Goal: Contribute content: Contribute content

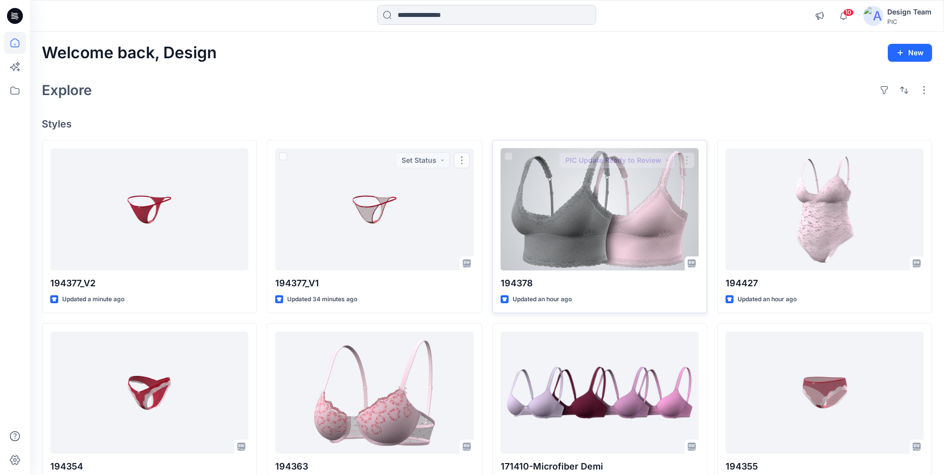
click at [577, 214] on div at bounding box center [600, 209] width 198 height 122
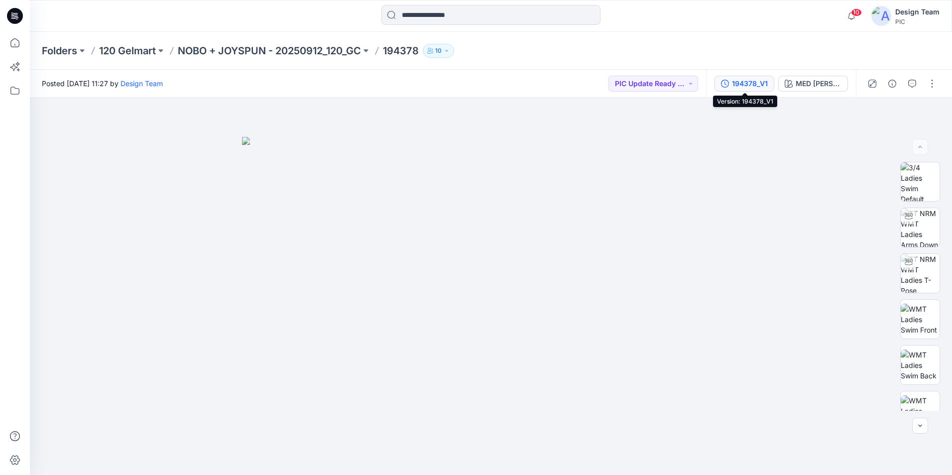
click at [732, 81] on div "194378_V1" at bounding box center [750, 83] width 36 height 11
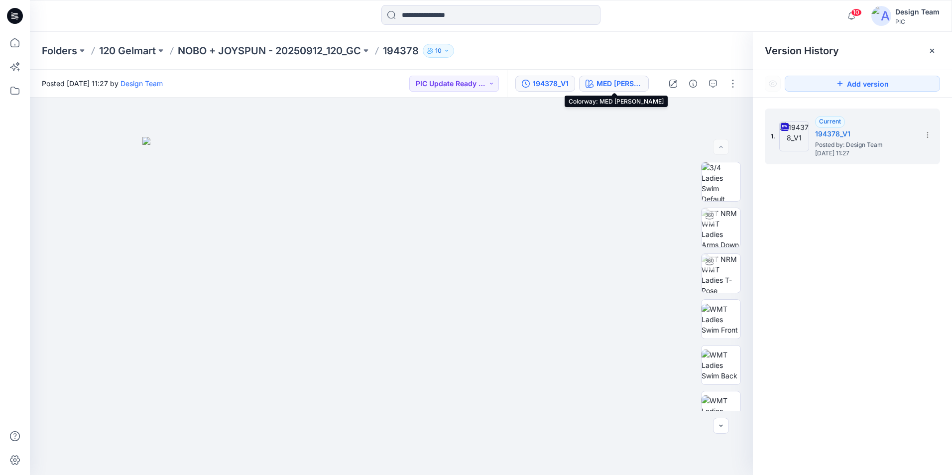
click at [600, 81] on div "MED HEATHER GRAY" at bounding box center [619, 83] width 46 height 11
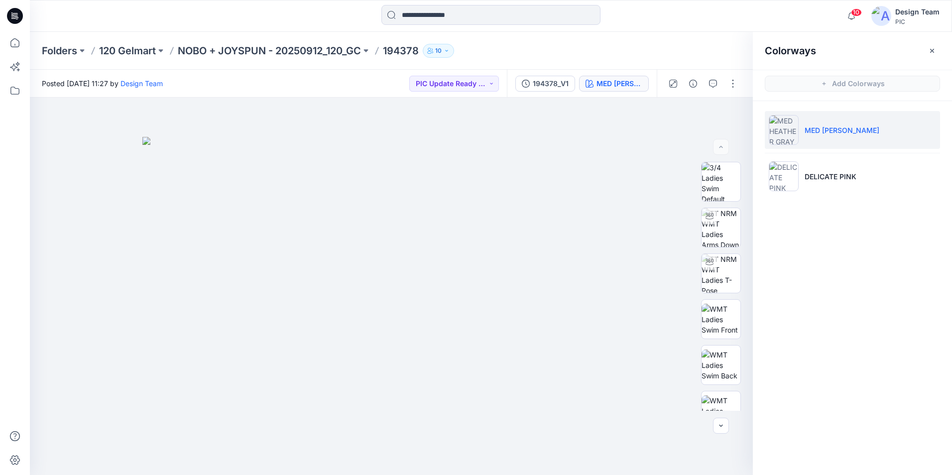
click at [579, 76] on button "MED HEATHER GRAY" at bounding box center [614, 84] width 70 height 16
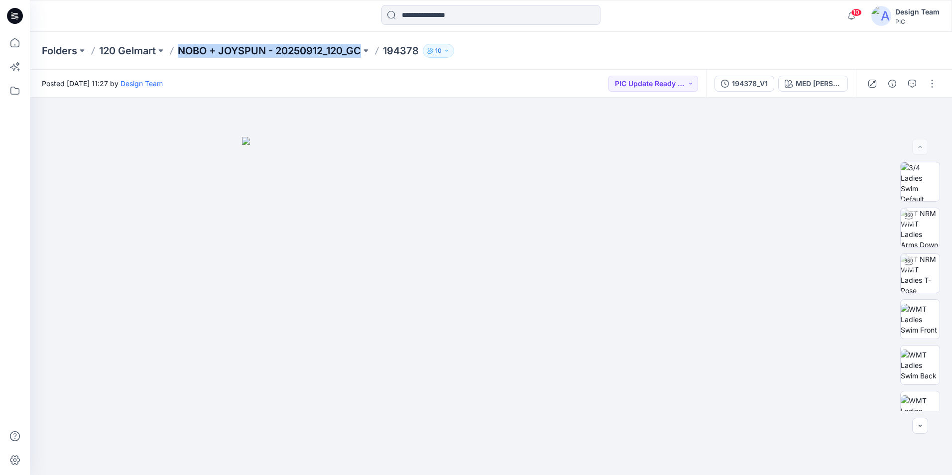
drag, startPoint x: 175, startPoint y: 48, endPoint x: 362, endPoint y: 50, distance: 187.2
click at [362, 50] on div "Folders 120 Gelmart NOBO + JOYSPUN - 20250912_120_GC 194378 10" at bounding box center [452, 51] width 820 height 14
drag, startPoint x: 362, startPoint y: 50, endPoint x: 351, endPoint y: 51, distance: 12.0
copy p "NOBO + JOYSPUN - 20250912_120_GC"
click at [131, 24] on div at bounding box center [145, 16] width 231 height 22
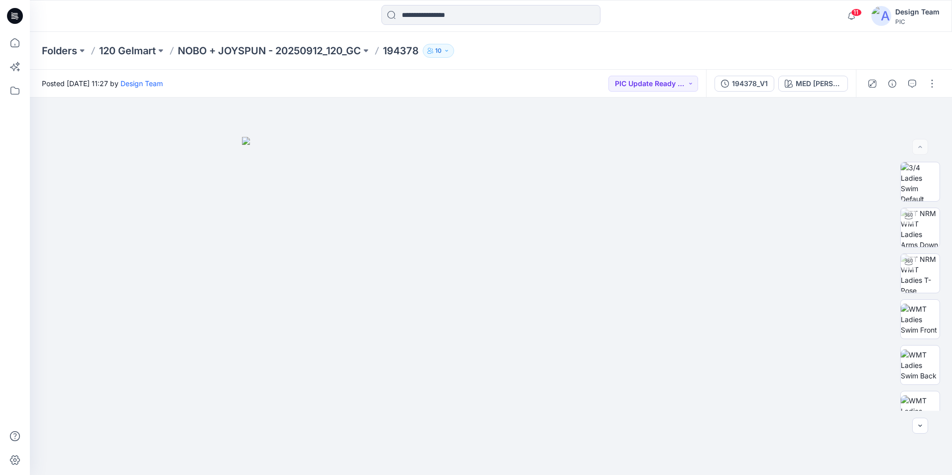
click at [13, 18] on icon at bounding box center [15, 16] width 16 height 16
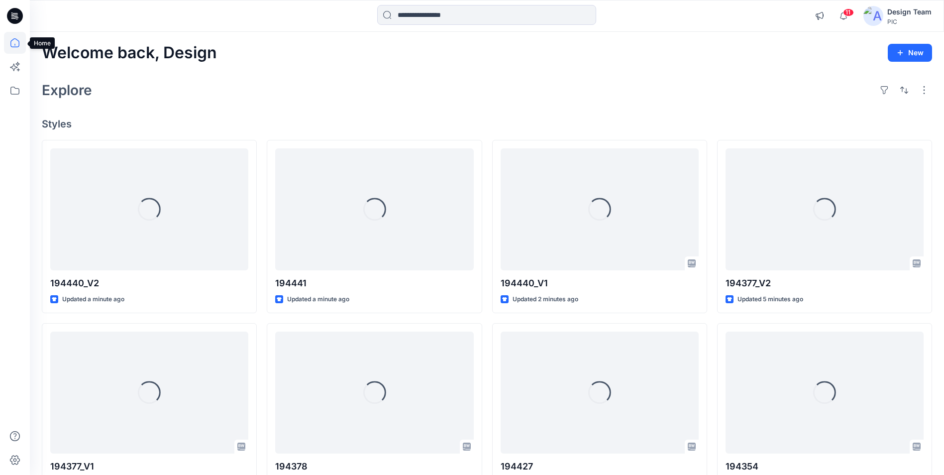
click at [15, 44] on icon at bounding box center [14, 45] width 0 height 2
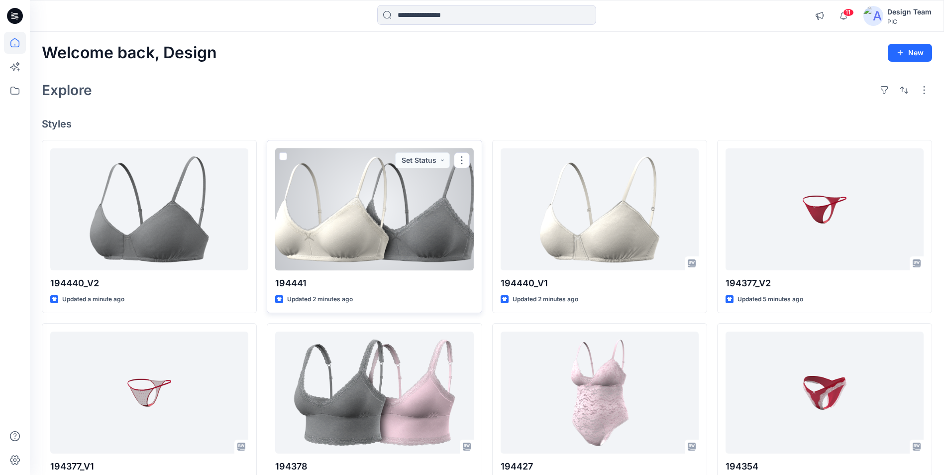
click at [333, 256] on div at bounding box center [374, 209] width 198 height 122
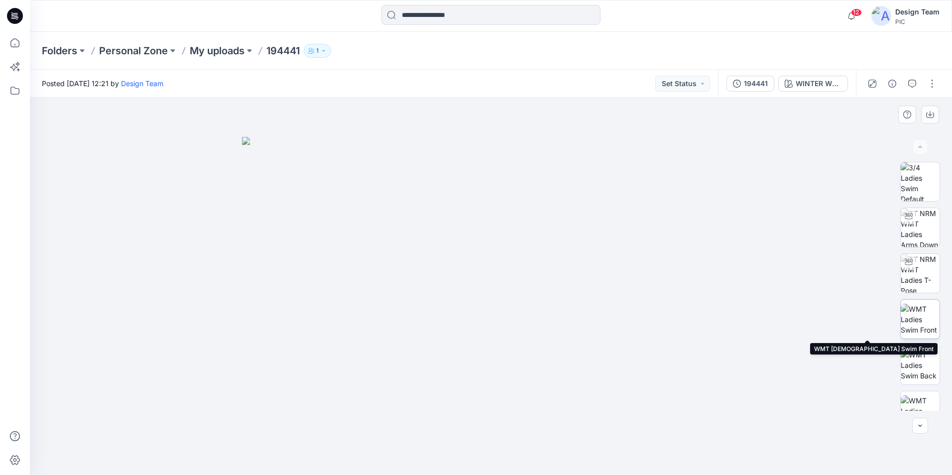
click at [919, 314] on img at bounding box center [920, 319] width 39 height 31
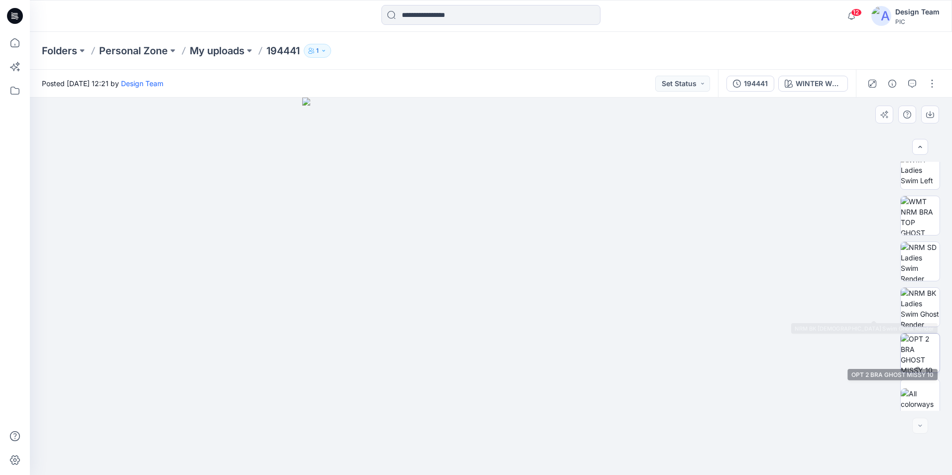
scroll to position [249, 0]
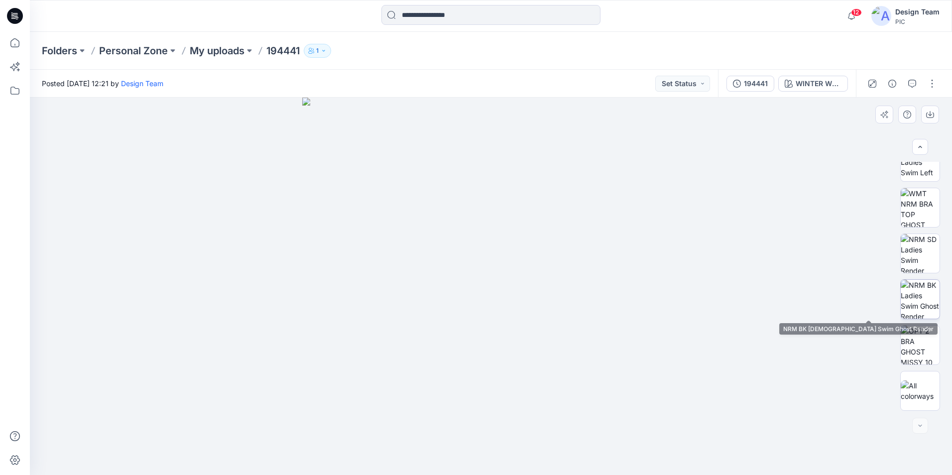
click at [913, 318] on img at bounding box center [920, 299] width 39 height 39
click at [495, 354] on img at bounding box center [491, 328] width 230 height 294
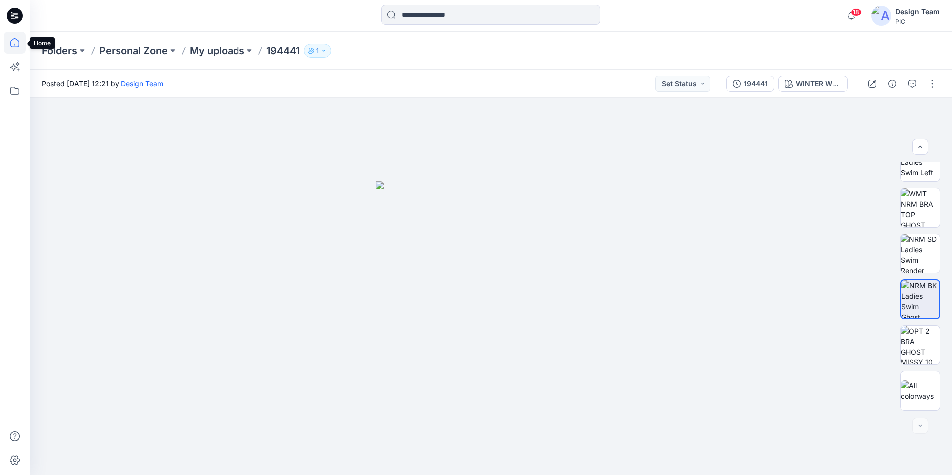
click at [22, 42] on icon at bounding box center [15, 43] width 22 height 22
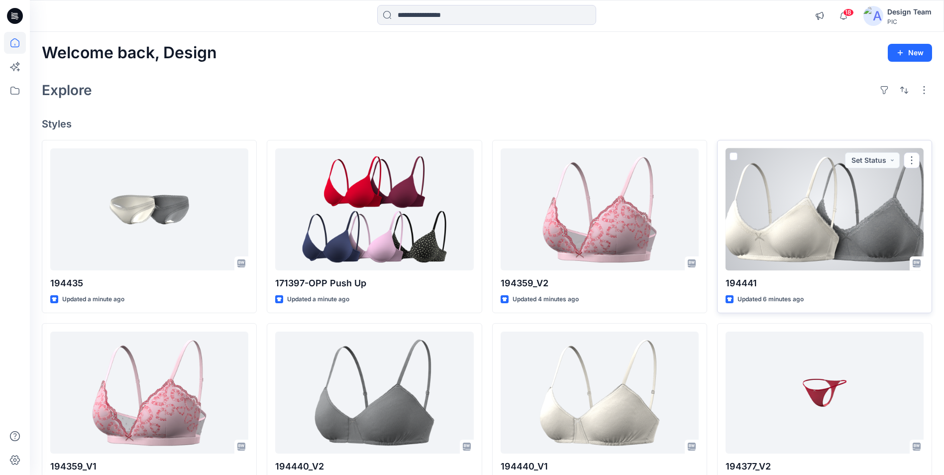
click at [824, 198] on div at bounding box center [825, 209] width 198 height 122
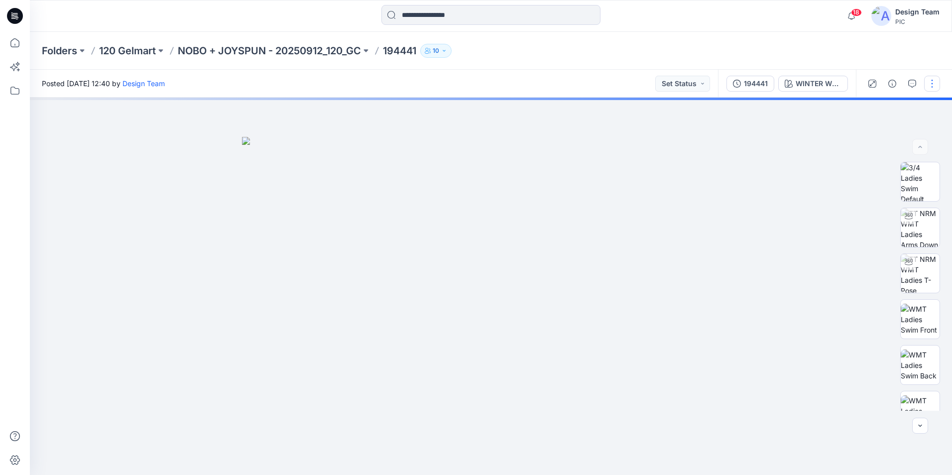
click at [933, 87] on button "button" at bounding box center [932, 84] width 16 height 16
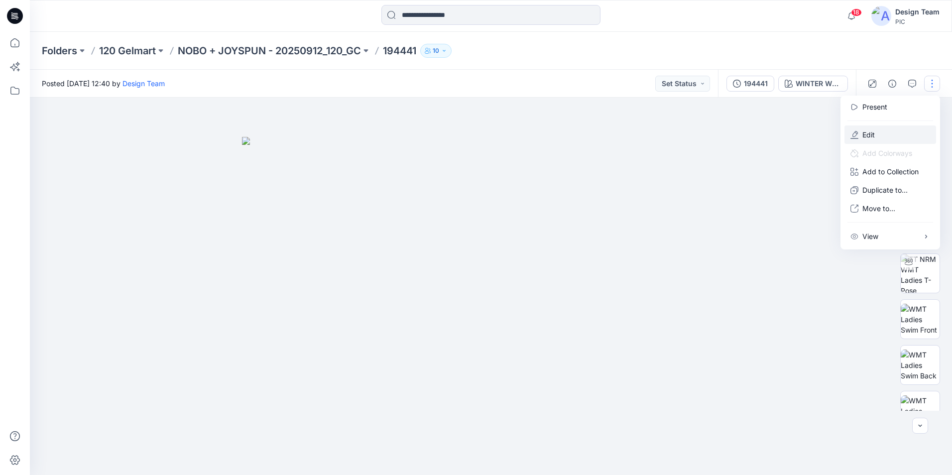
click at [894, 129] on button "Edit" at bounding box center [890, 134] width 92 height 18
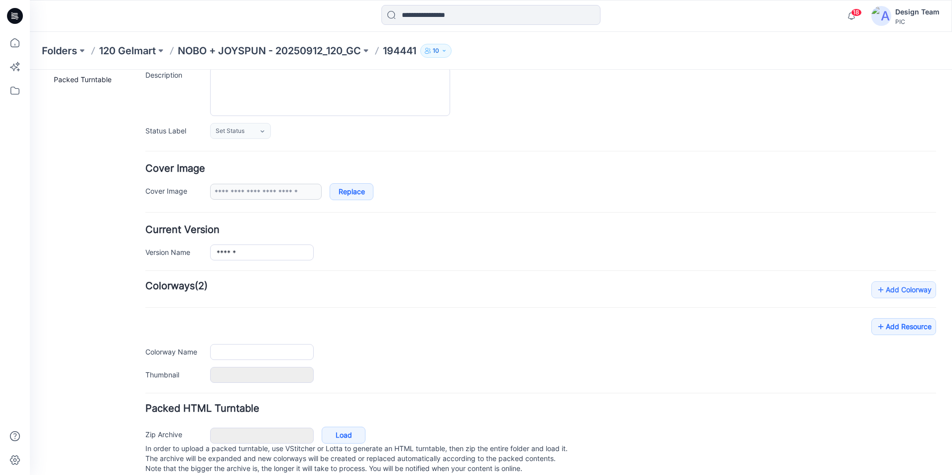
type input "******"
type input "**********"
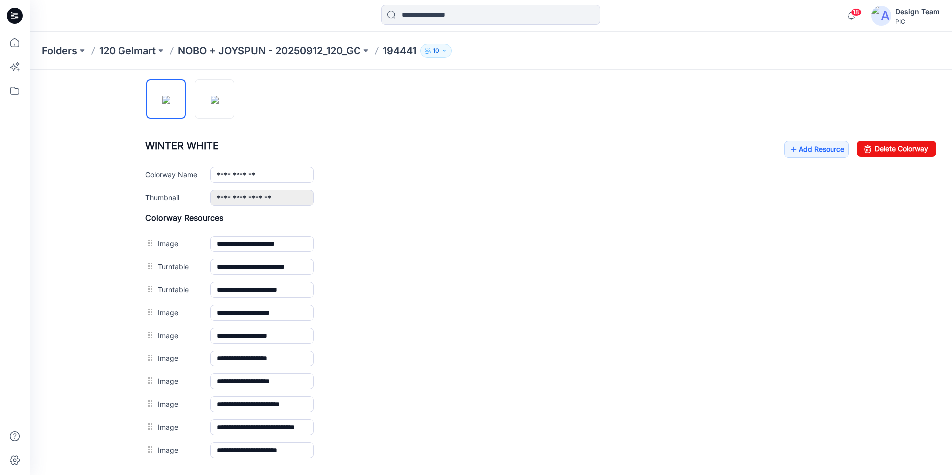
scroll to position [179, 0]
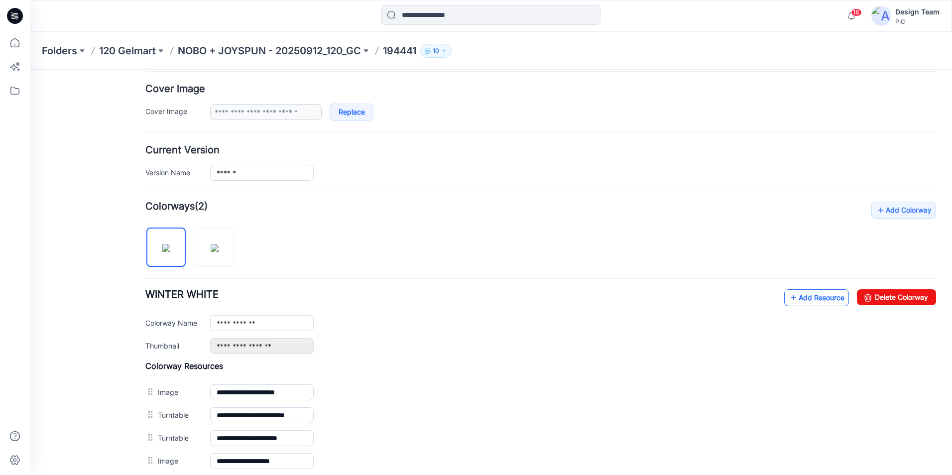
click at [798, 300] on link "Add Resource" at bounding box center [816, 297] width 65 height 17
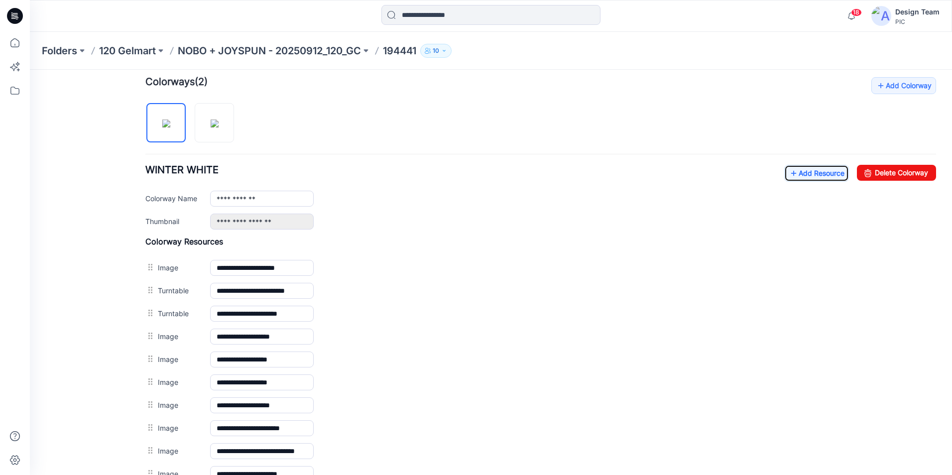
scroll to position [279, 0]
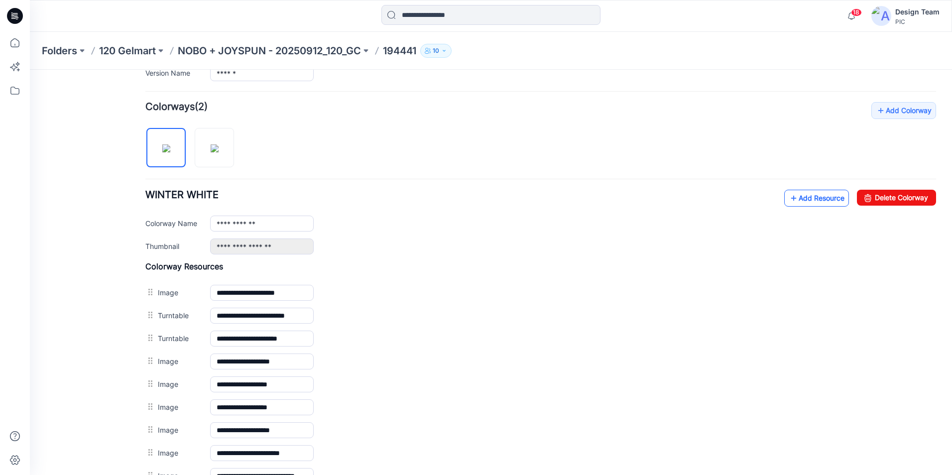
click at [797, 195] on link "Add Resource" at bounding box center [816, 198] width 65 height 17
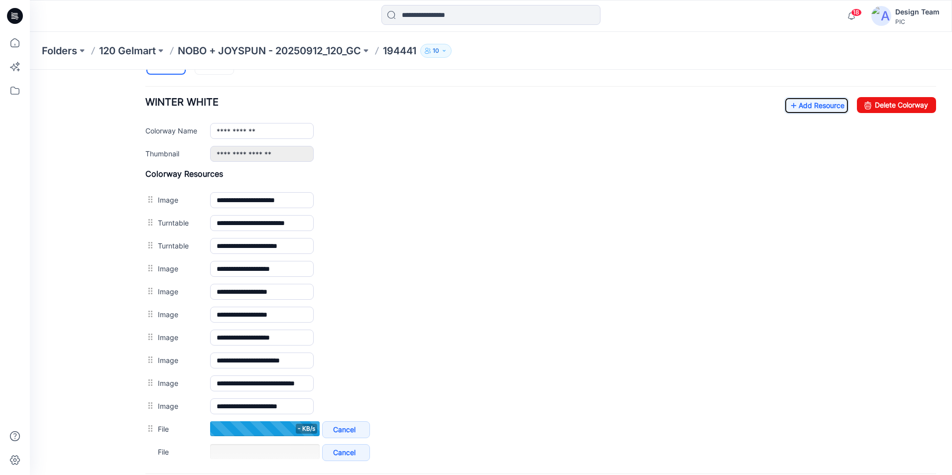
scroll to position [378, 0]
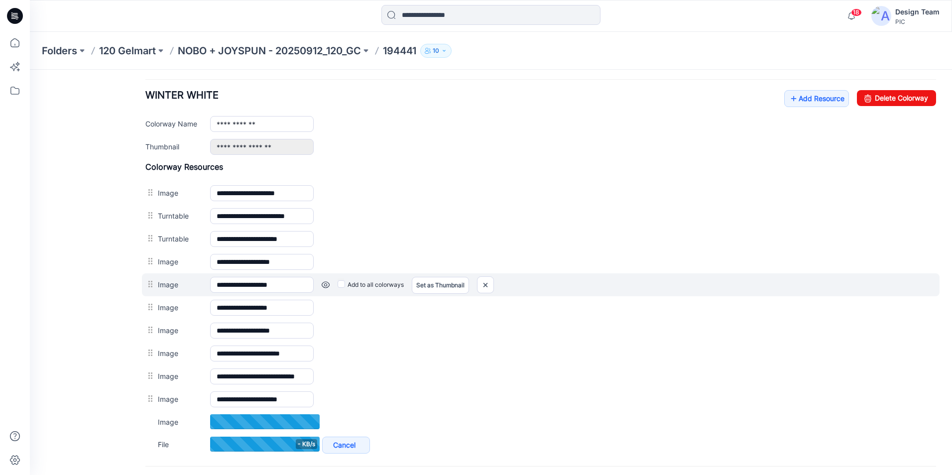
click at [328, 285] on link at bounding box center [326, 285] width 8 height 8
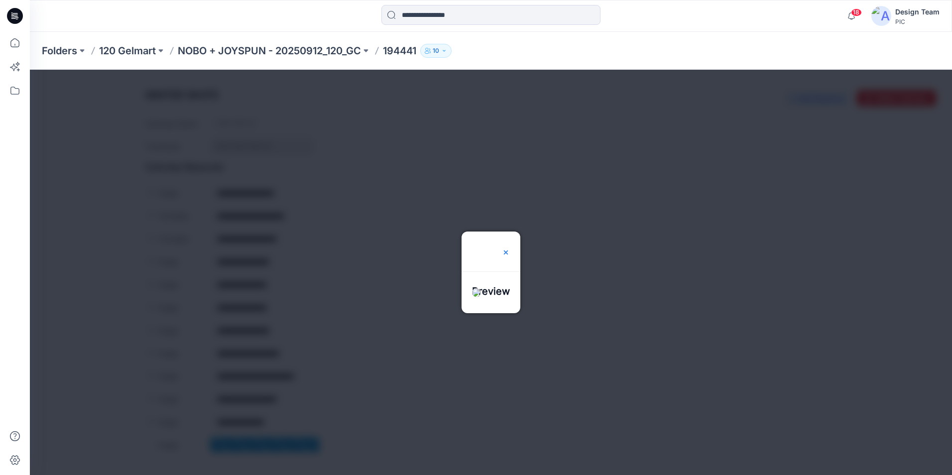
click at [510, 248] on img at bounding box center [506, 252] width 8 height 8
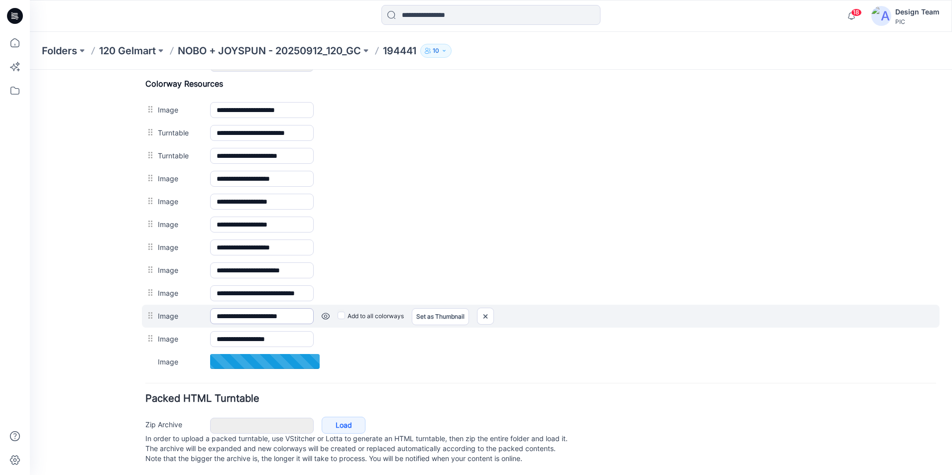
scroll to position [473, 0]
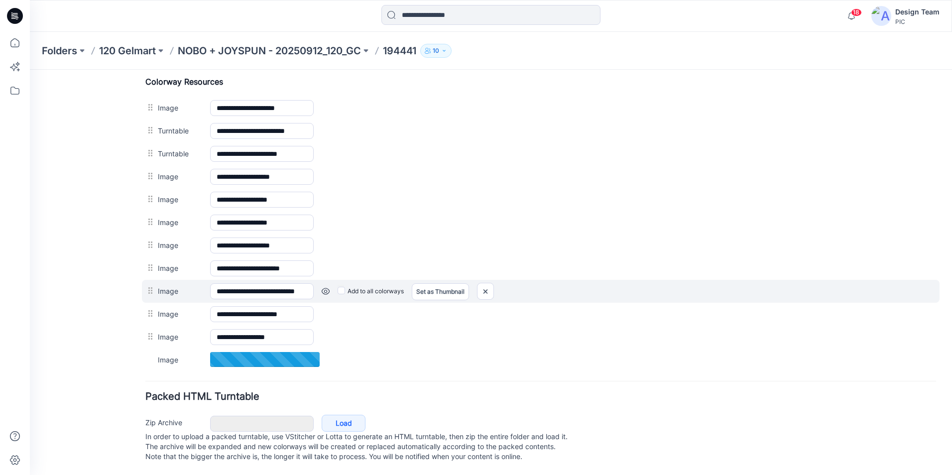
click at [324, 287] on link at bounding box center [326, 291] width 8 height 8
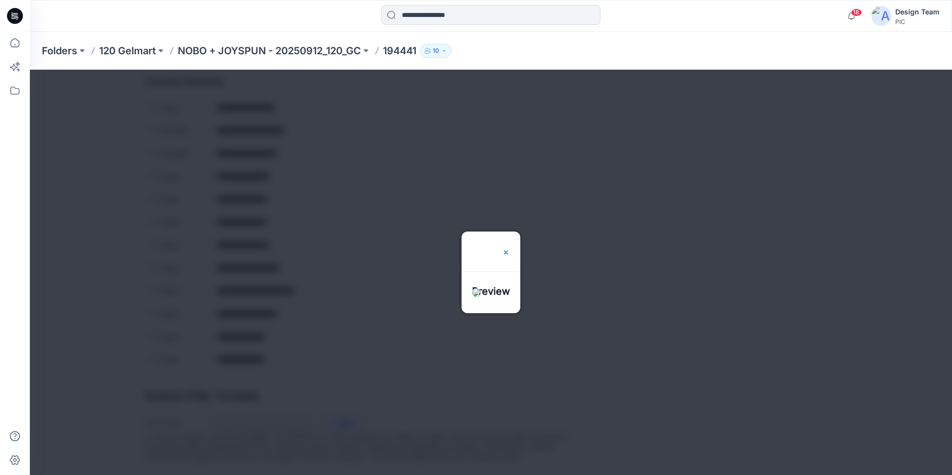
click at [510, 248] on img at bounding box center [506, 252] width 8 height 8
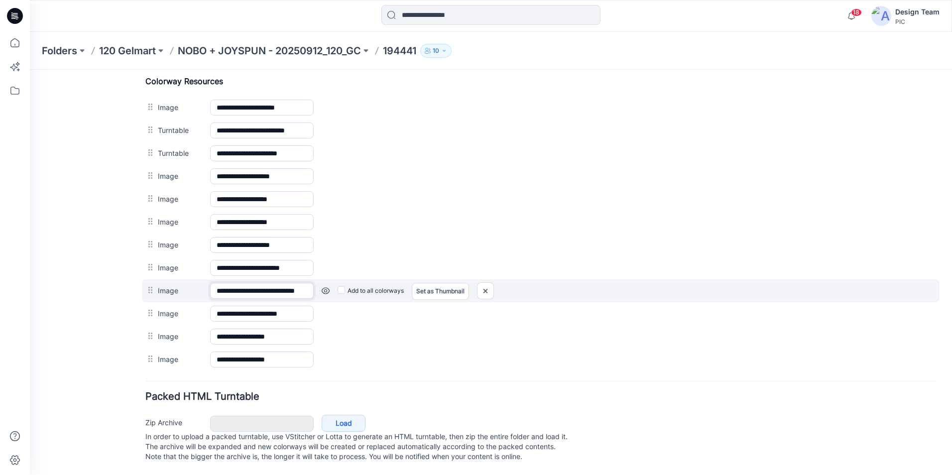
click at [269, 287] on input "**********" at bounding box center [262, 291] width 104 height 16
click at [324, 287] on link at bounding box center [326, 291] width 8 height 8
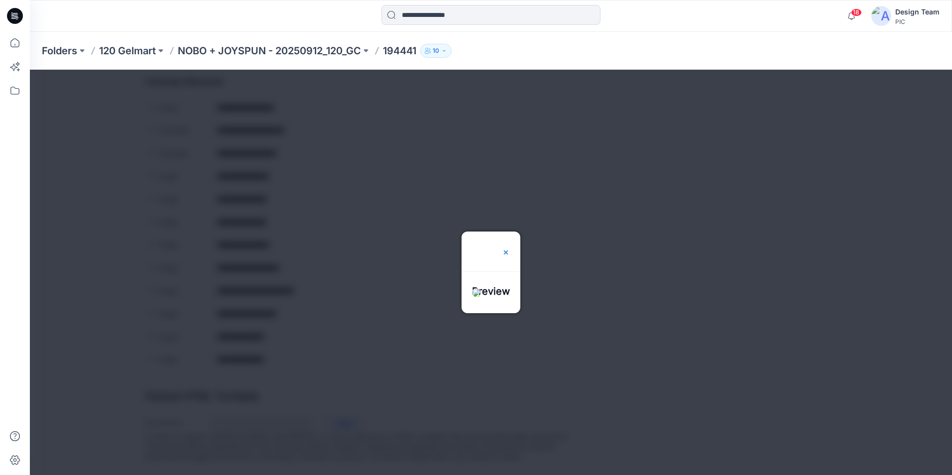
click at [510, 248] on img at bounding box center [506, 252] width 8 height 8
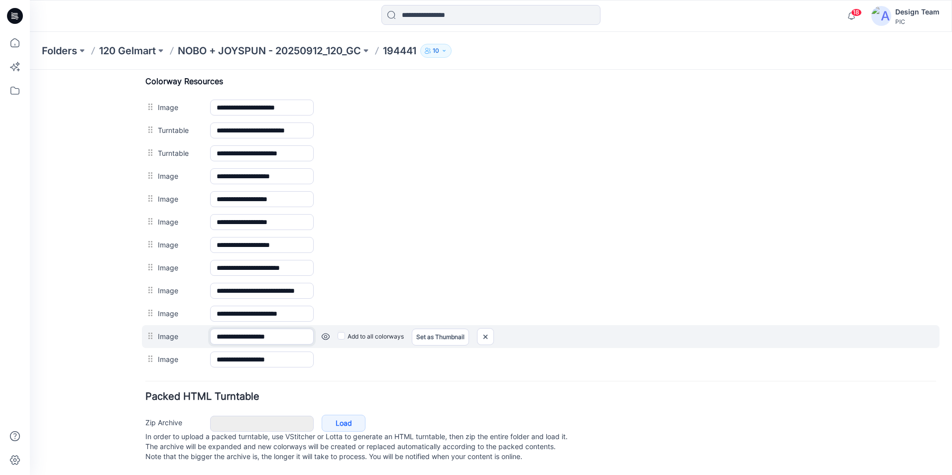
click at [292, 329] on input "**********" at bounding box center [262, 337] width 104 height 16
drag, startPoint x: 300, startPoint y: 326, endPoint x: 213, endPoint y: 328, distance: 87.2
click at [213, 329] on input "**********" at bounding box center [262, 337] width 104 height 16
paste input "**********"
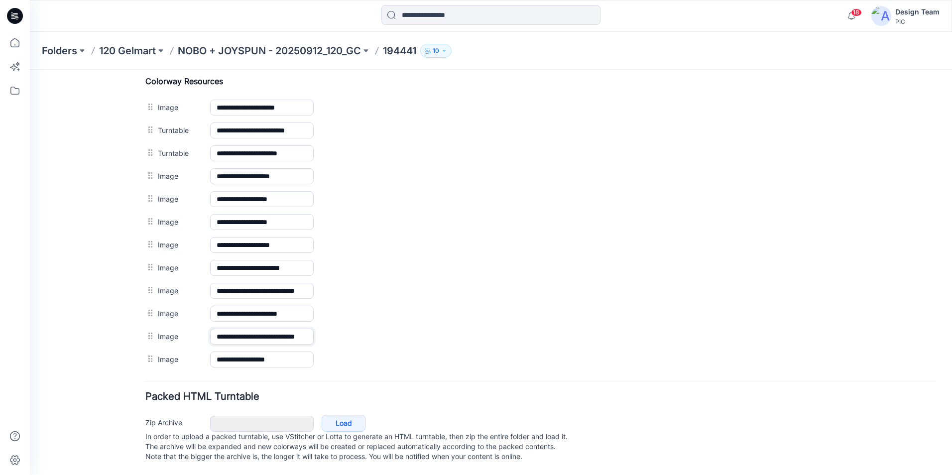
type input "**********"
click at [77, 318] on div "General Cover Image Current Version Colorways Packed Turntable" at bounding box center [90, 46] width 80 height 857
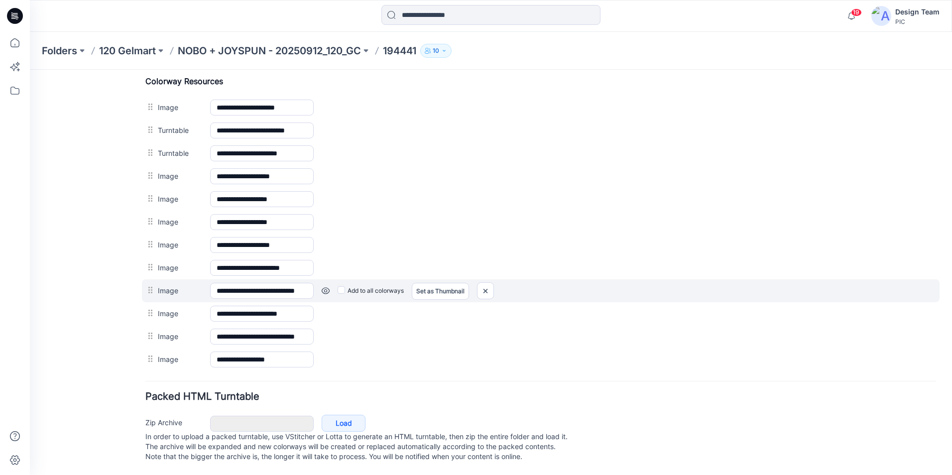
click at [328, 287] on link at bounding box center [326, 291] width 8 height 8
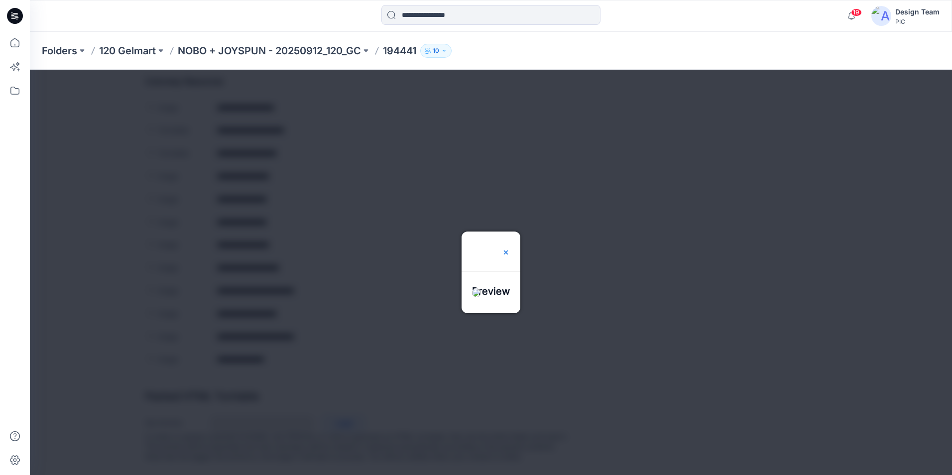
click at [510, 248] on img at bounding box center [506, 252] width 8 height 8
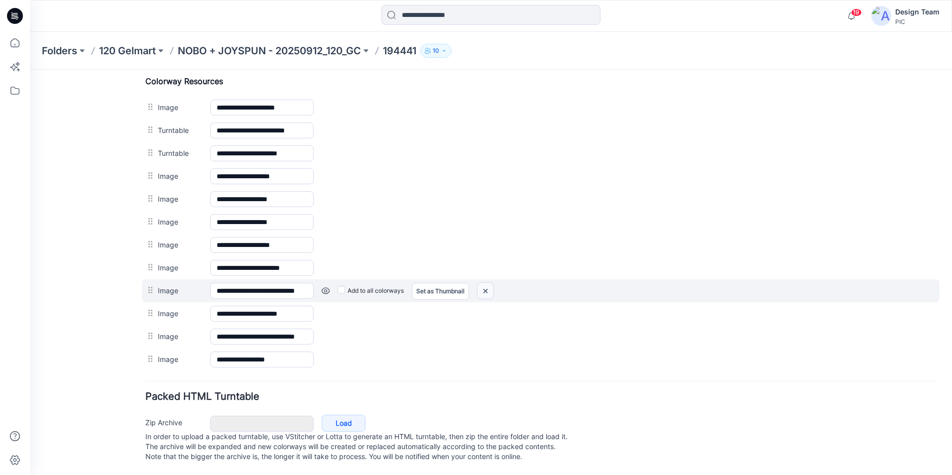
drag, startPoint x: 486, startPoint y: 282, endPoint x: 553, endPoint y: 122, distance: 173.2
click at [486, 283] on img at bounding box center [485, 291] width 16 height 16
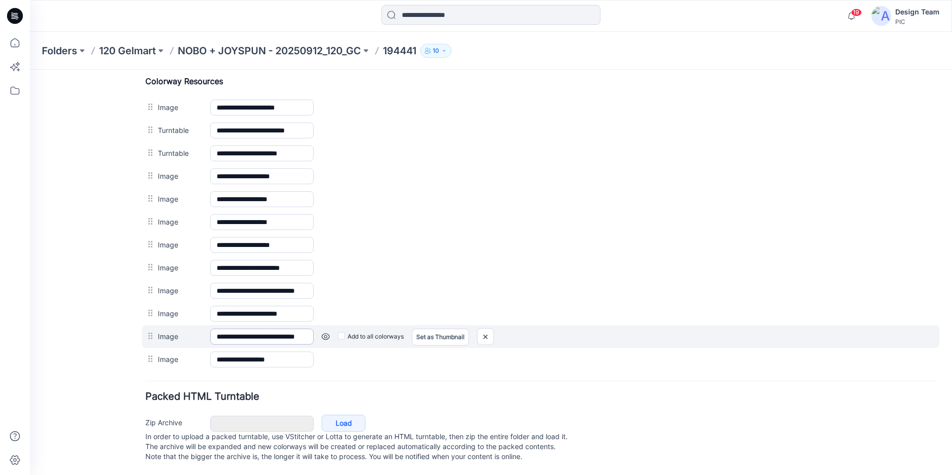
scroll to position [451, 0]
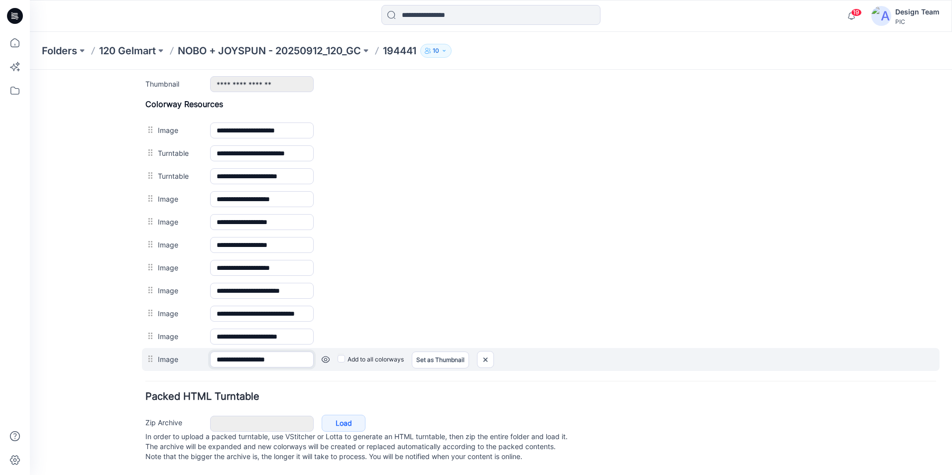
click at [271, 351] on input "**********" at bounding box center [262, 359] width 104 height 16
click at [296, 351] on input "**********" at bounding box center [262, 359] width 104 height 16
drag, startPoint x: 553, startPoint y: 115, endPoint x: 490, endPoint y: 353, distance: 246.2
click at [490, 353] on img at bounding box center [485, 359] width 16 height 16
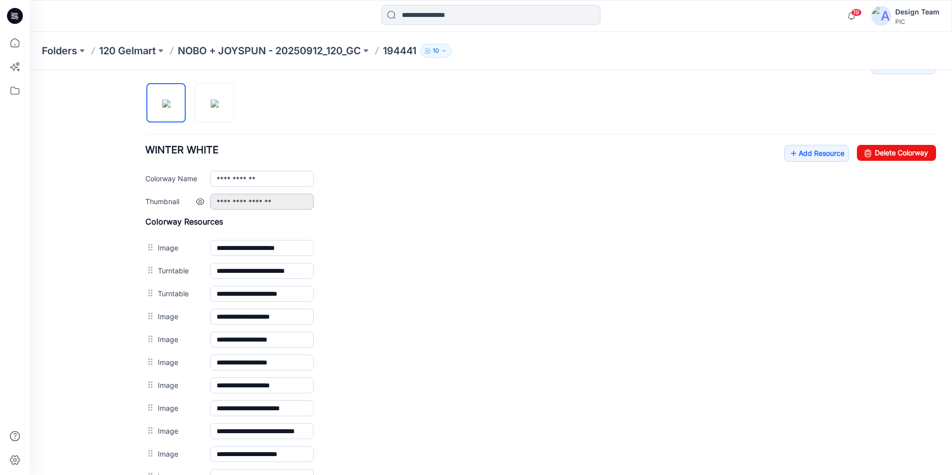
scroll to position [302, 0]
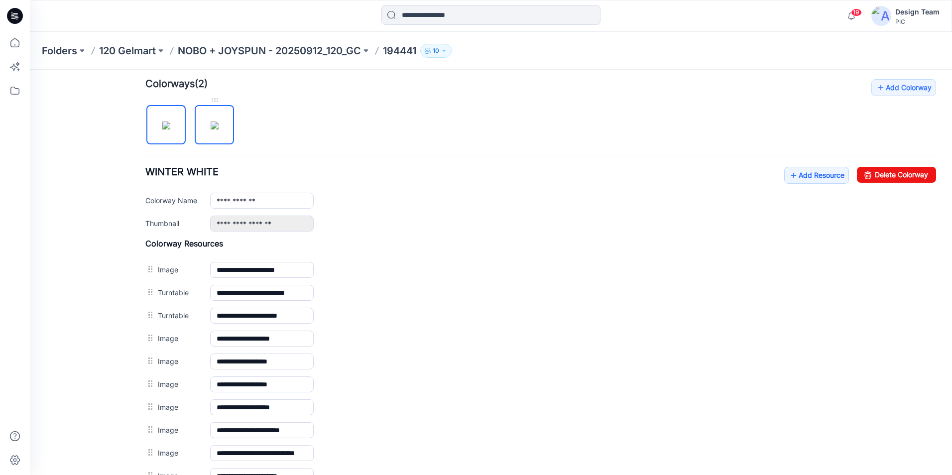
click at [211, 129] on img at bounding box center [215, 125] width 8 height 8
type input "**********"
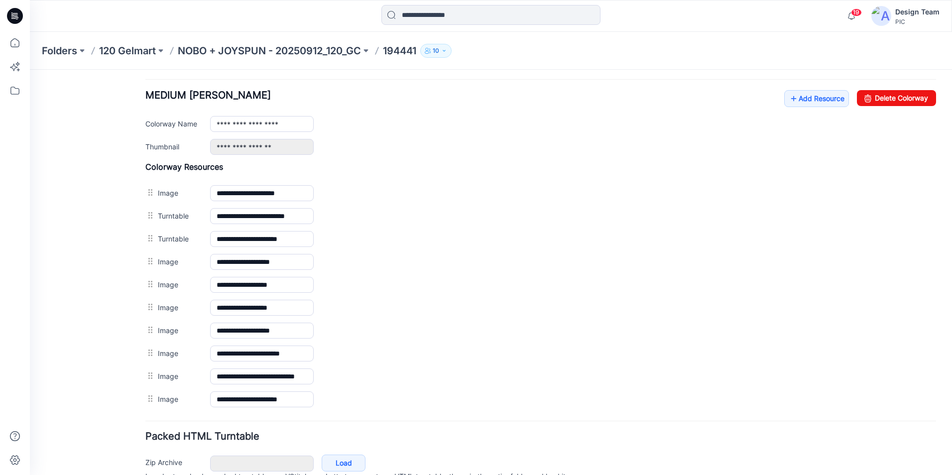
scroll to position [329, 0]
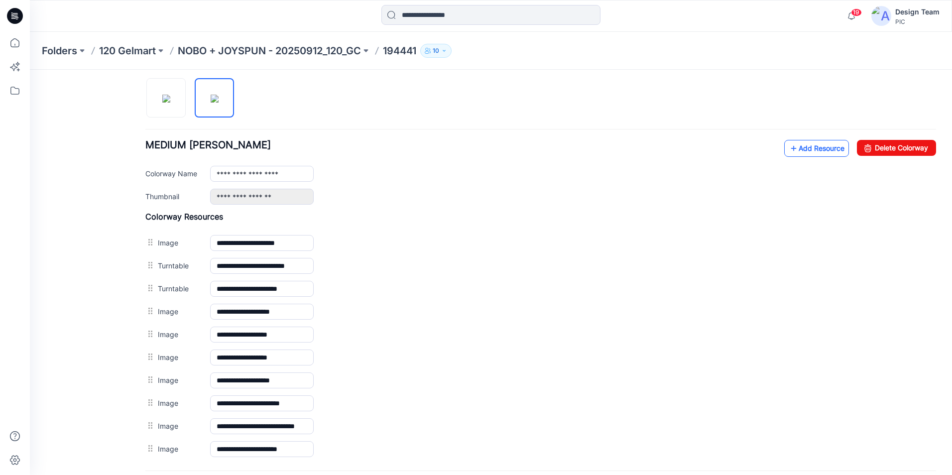
click at [814, 144] on link "Add Resource" at bounding box center [816, 148] width 65 height 17
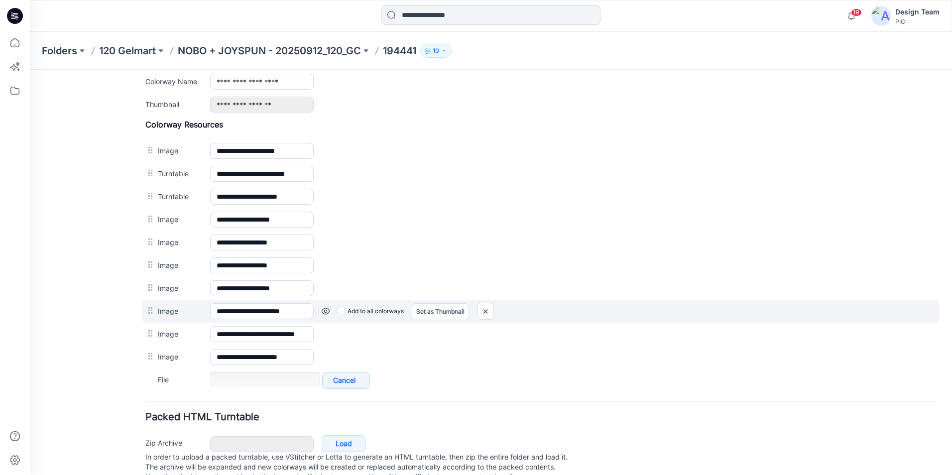
scroll to position [428, 0]
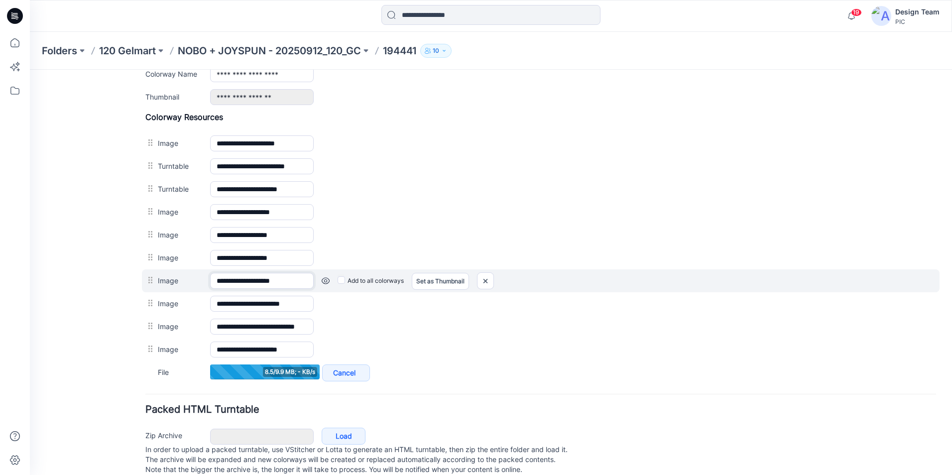
click at [238, 282] on input "**********" at bounding box center [262, 281] width 104 height 16
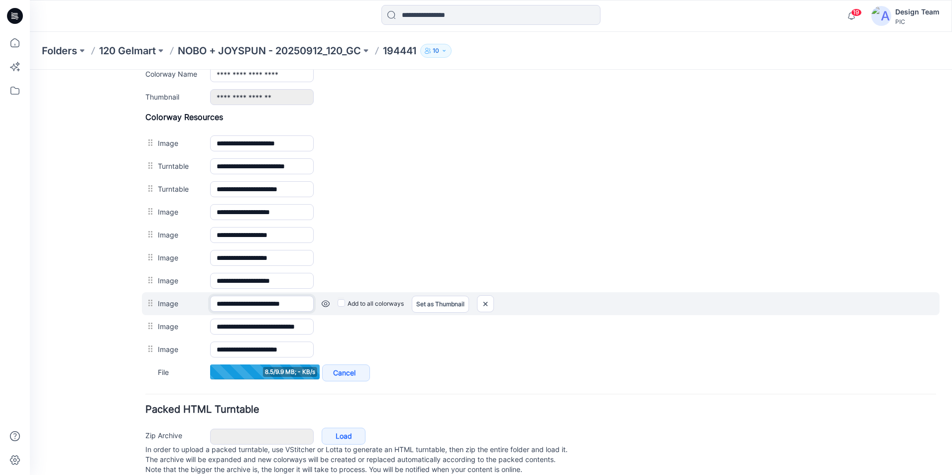
click at [252, 308] on input "**********" at bounding box center [262, 304] width 104 height 16
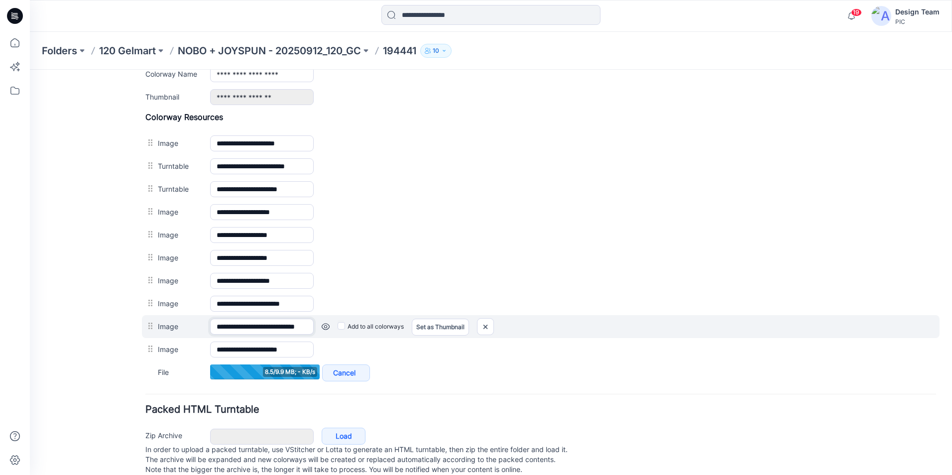
click at [249, 328] on input "**********" at bounding box center [262, 327] width 104 height 16
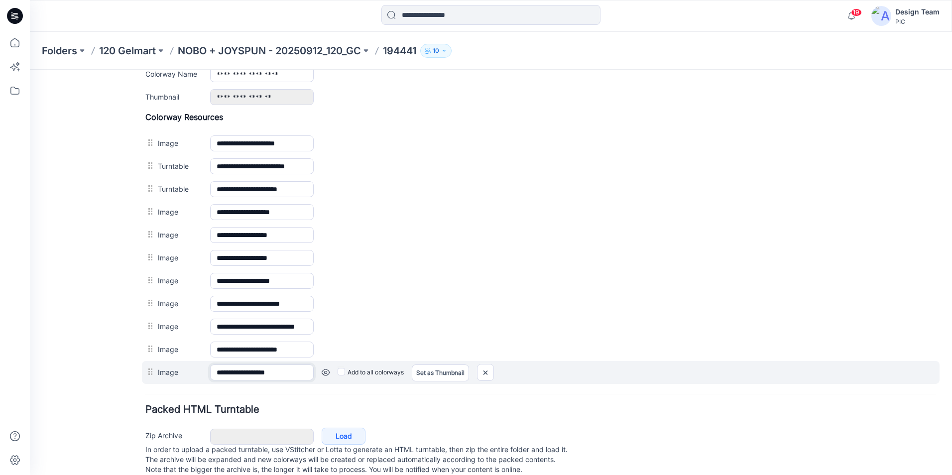
click at [288, 372] on input "**********" at bounding box center [262, 372] width 104 height 16
paste input "**********"
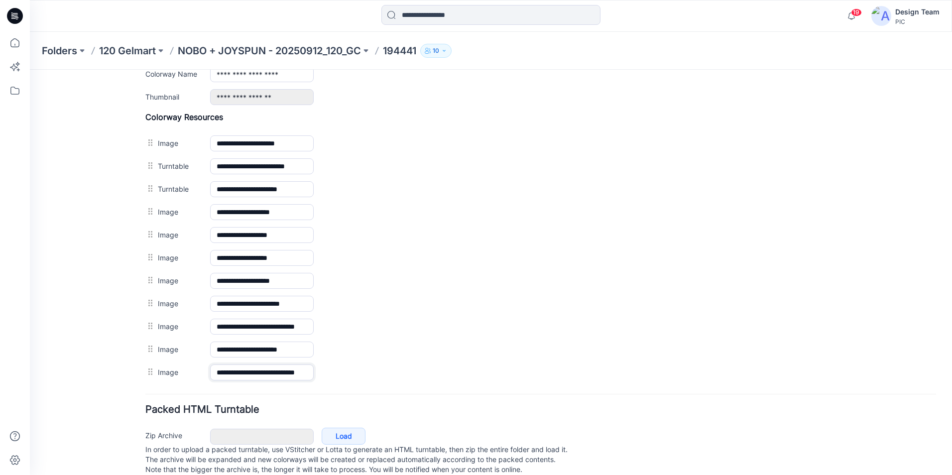
type input "**********"
click at [100, 366] on div "General Cover Image Current Version Colorways Packed Turntable" at bounding box center [90, 70] width 80 height 834
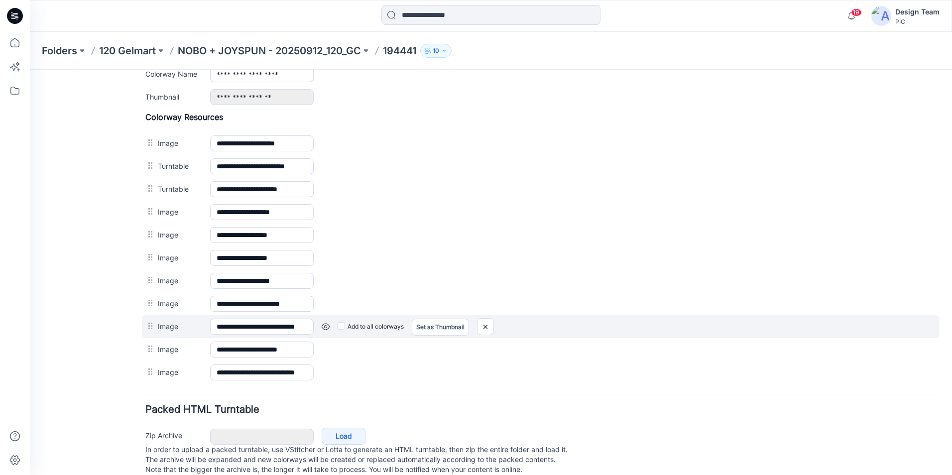
click at [326, 326] on link at bounding box center [326, 327] width 8 height 8
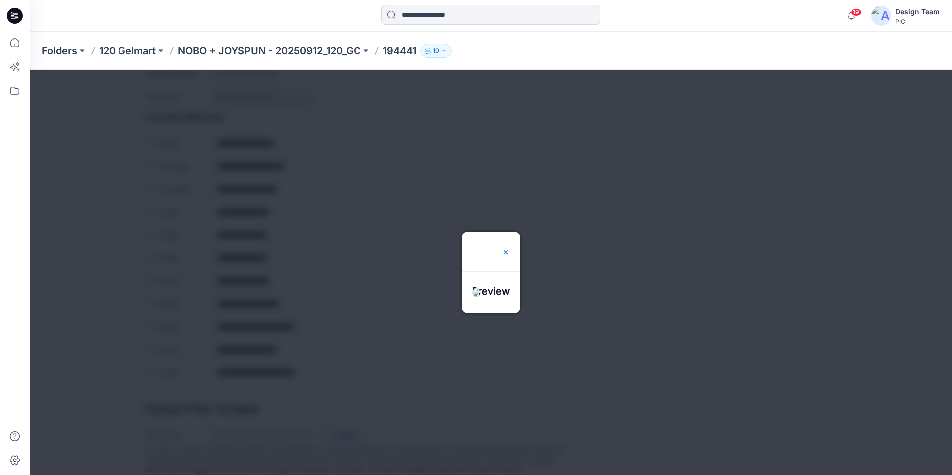
click at [510, 248] on img at bounding box center [506, 252] width 8 height 8
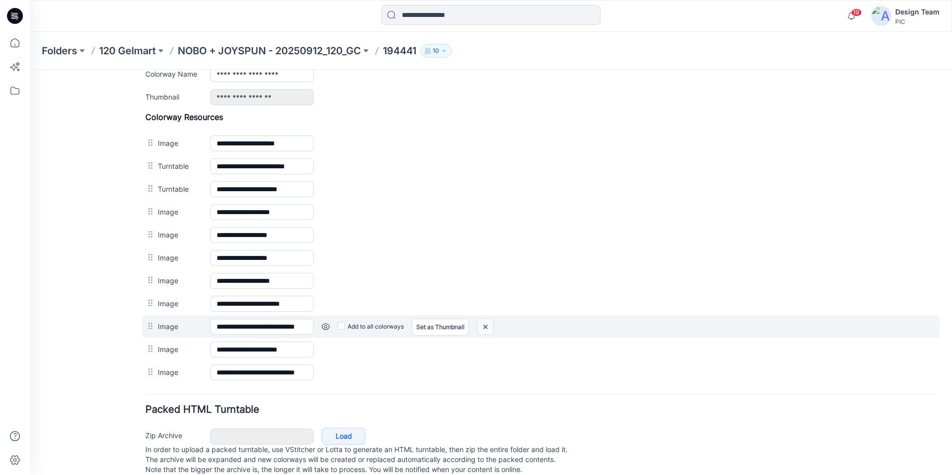
drag, startPoint x: 484, startPoint y: 327, endPoint x: 562, endPoint y: 123, distance: 217.8
click at [484, 327] on img at bounding box center [485, 327] width 16 height 16
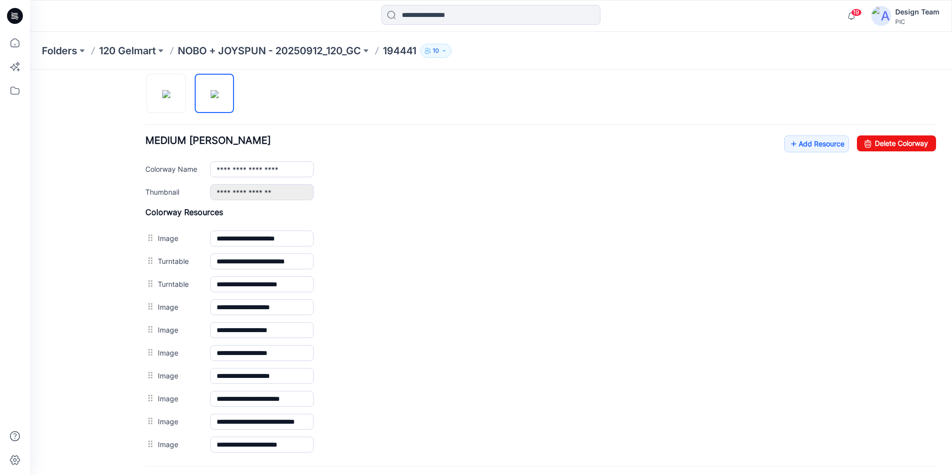
scroll to position [329, 0]
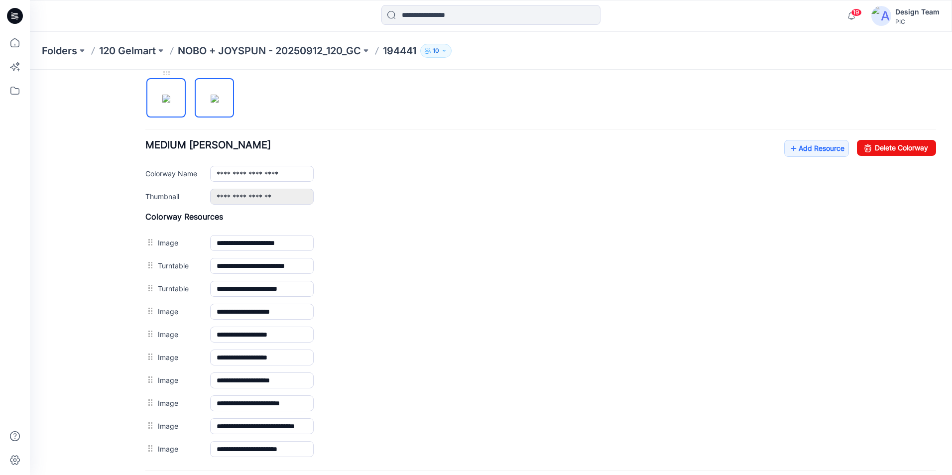
click at [170, 101] on img at bounding box center [166, 99] width 8 height 8
click at [219, 103] on img at bounding box center [215, 99] width 8 height 8
type input "**********"
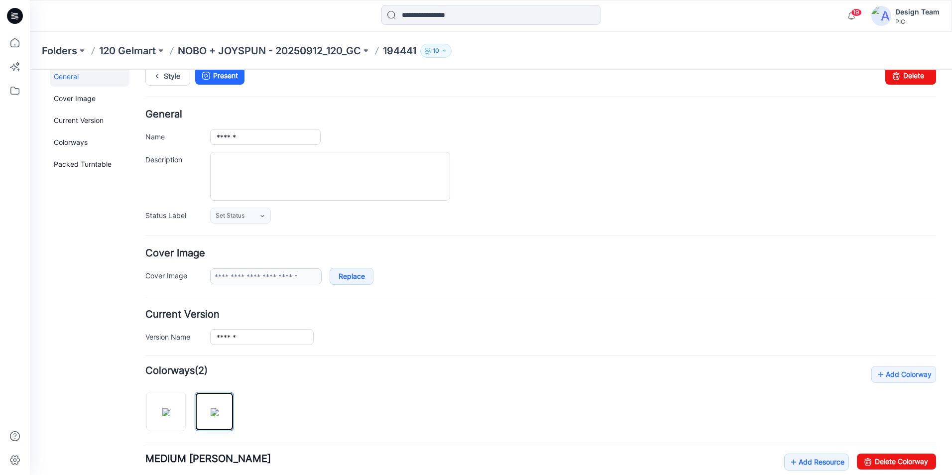
scroll to position [0, 0]
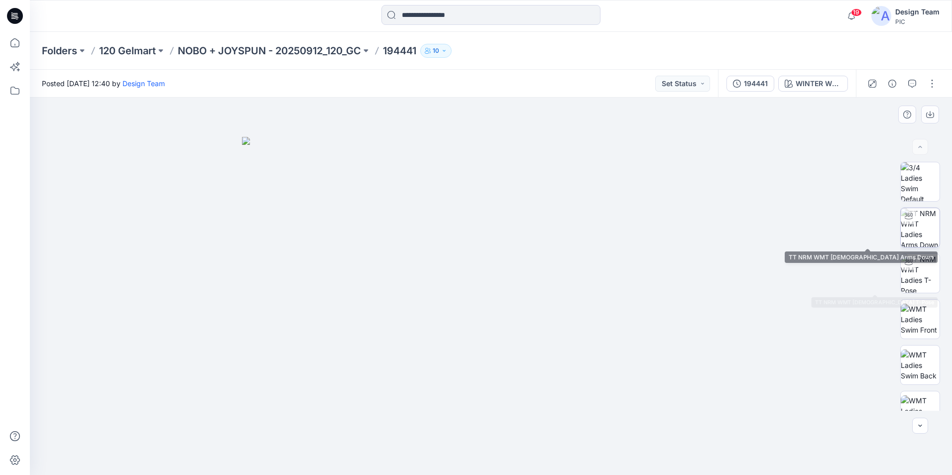
drag, startPoint x: 917, startPoint y: 233, endPoint x: 909, endPoint y: 232, distance: 8.0
click at [916, 233] on img at bounding box center [920, 227] width 39 height 39
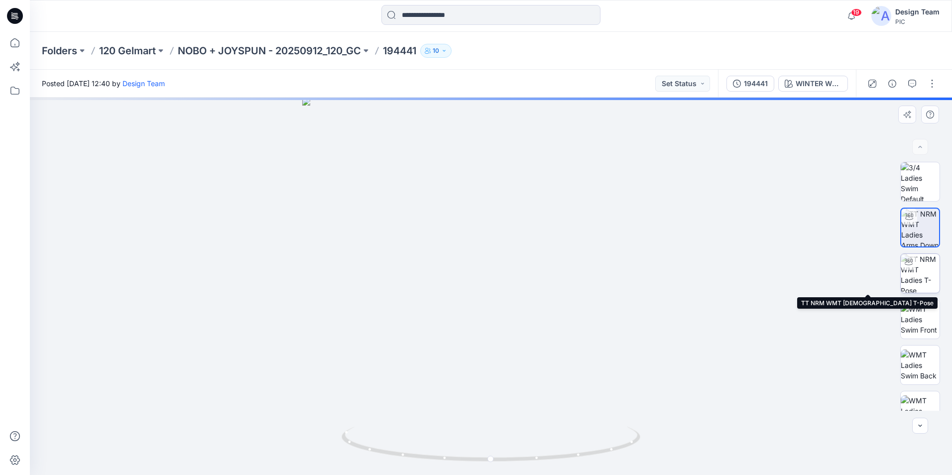
click at [922, 277] on img at bounding box center [920, 273] width 39 height 39
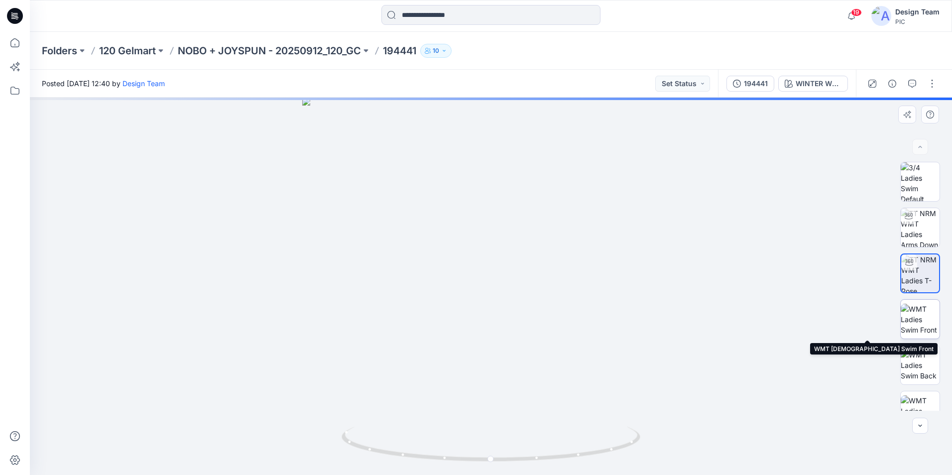
click at [926, 323] on img at bounding box center [920, 319] width 39 height 31
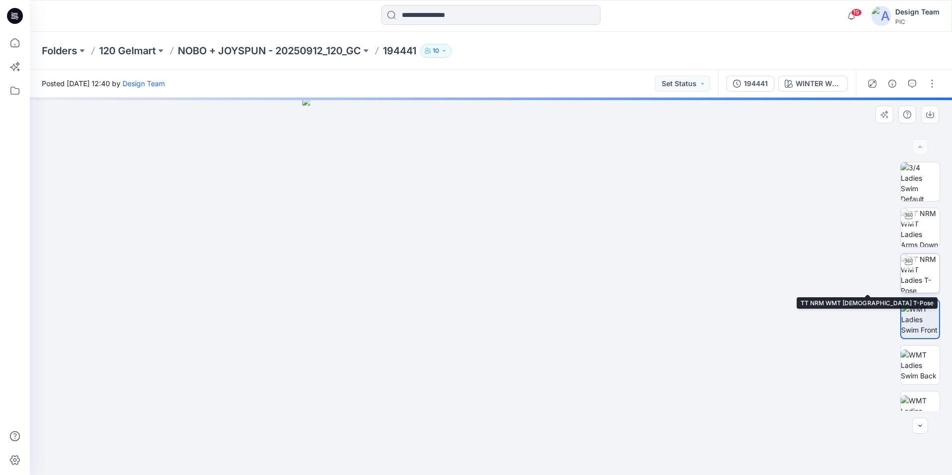
click at [926, 277] on img at bounding box center [920, 273] width 39 height 39
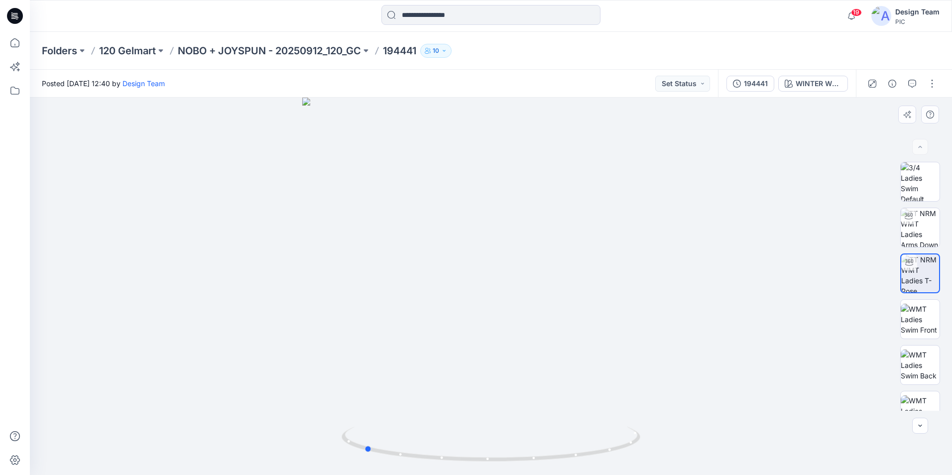
drag, startPoint x: 486, startPoint y: 461, endPoint x: 658, endPoint y: 425, distance: 175.5
click at [658, 425] on div at bounding box center [491, 286] width 922 height 377
click at [917, 322] on img at bounding box center [920, 319] width 39 height 31
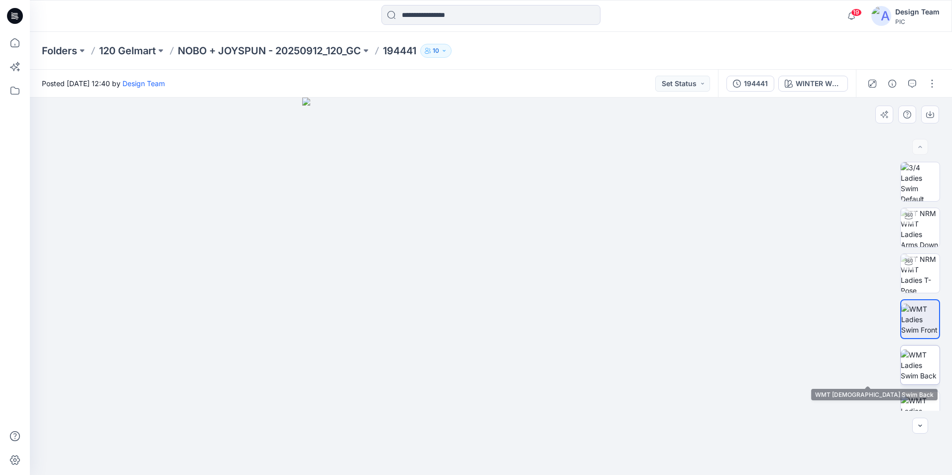
drag, startPoint x: 911, startPoint y: 358, endPoint x: 891, endPoint y: 354, distance: 20.4
click at [912, 358] on img at bounding box center [920, 365] width 39 height 31
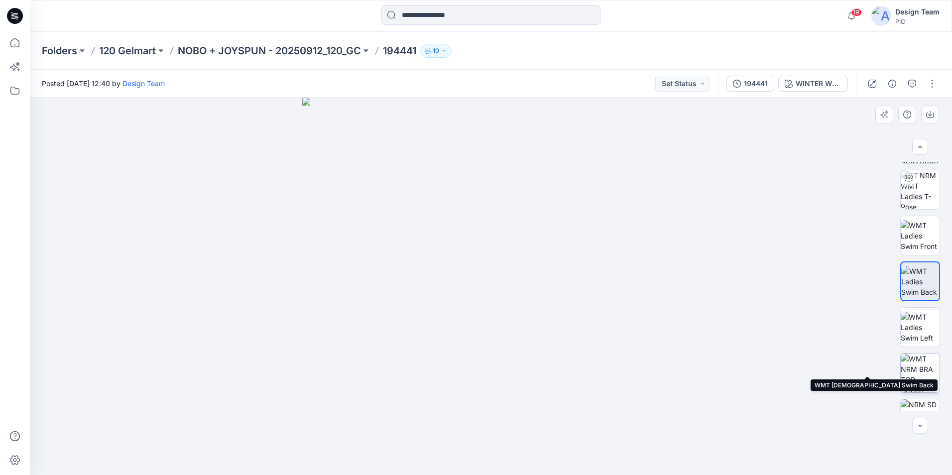
scroll to position [100, 0]
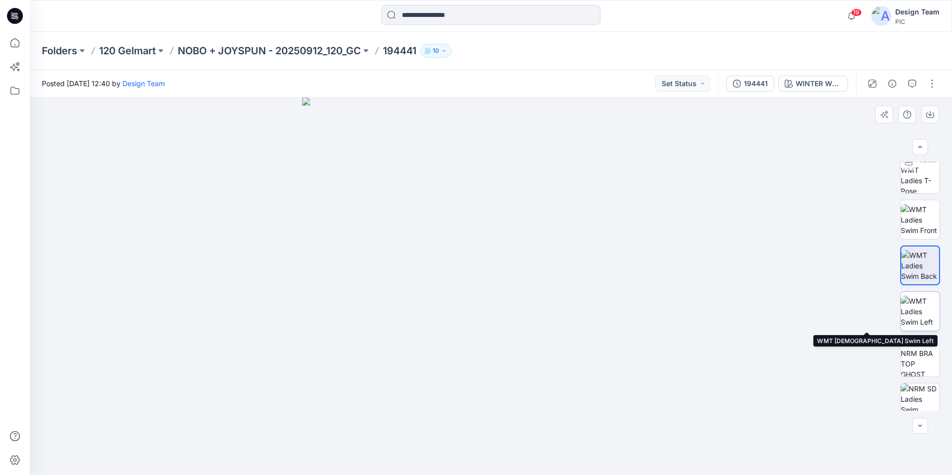
click at [915, 308] on img at bounding box center [920, 311] width 39 height 31
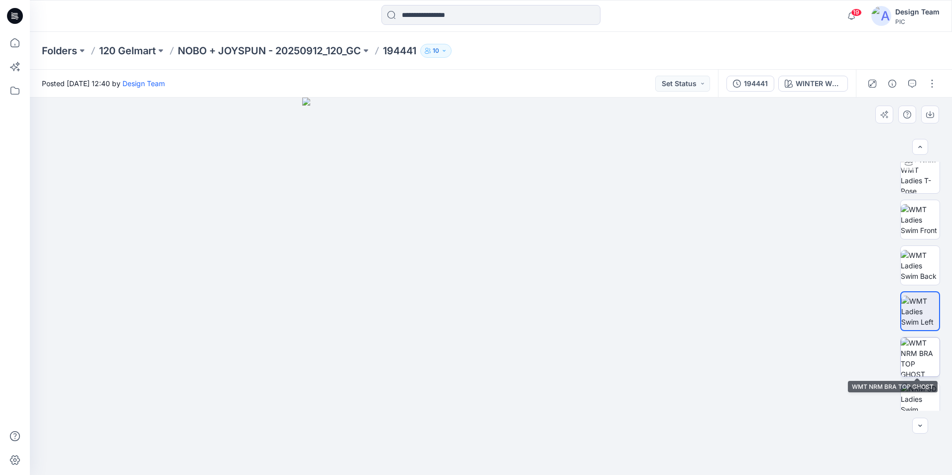
click at [919, 350] on img at bounding box center [920, 357] width 39 height 39
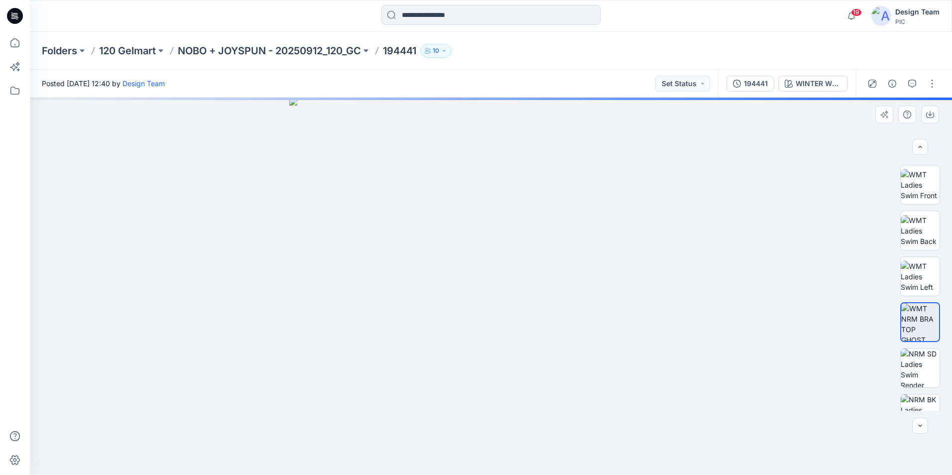
scroll to position [199, 0]
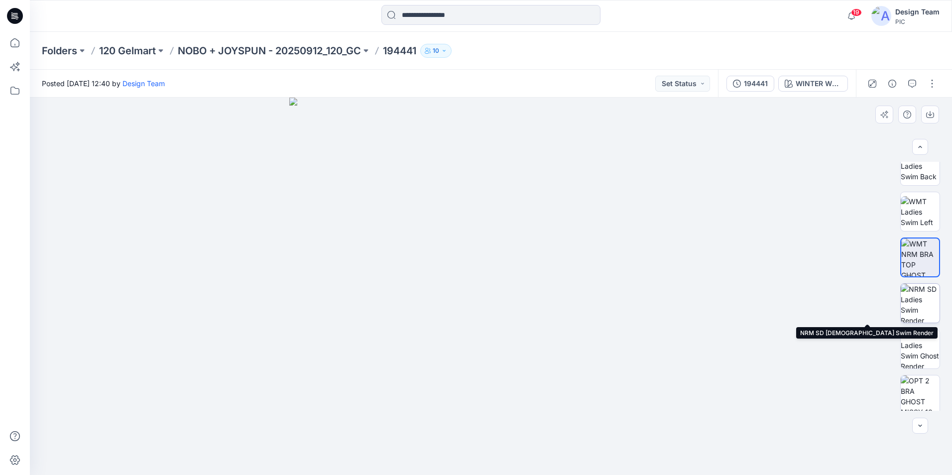
click at [909, 306] on img at bounding box center [920, 303] width 39 height 39
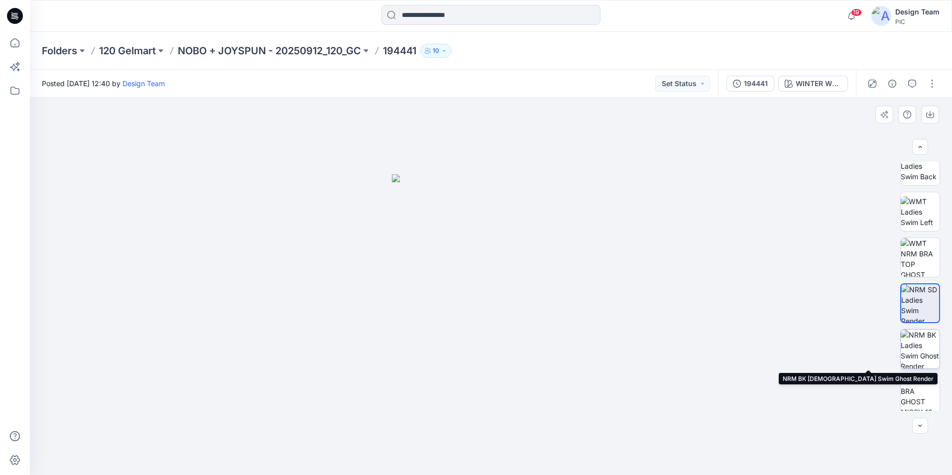
drag, startPoint x: 917, startPoint y: 345, endPoint x: 895, endPoint y: 340, distance: 23.0
click at [917, 345] on img at bounding box center [920, 349] width 39 height 39
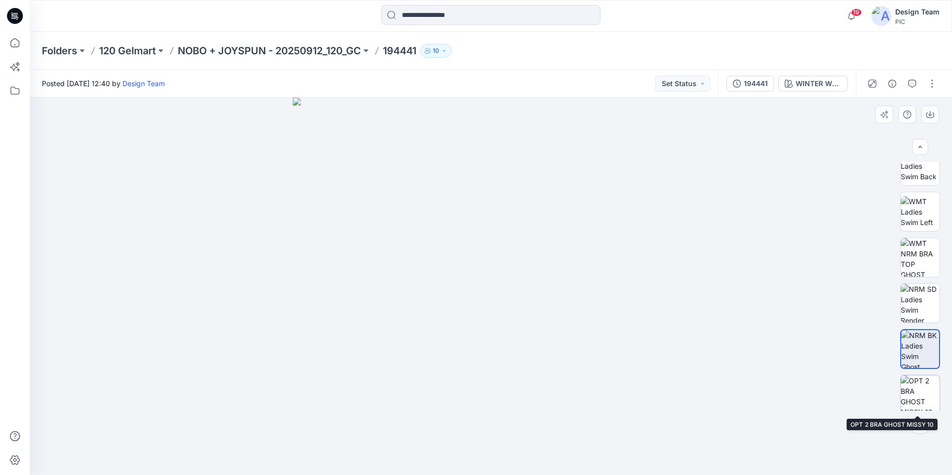
click at [910, 388] on img at bounding box center [920, 394] width 39 height 39
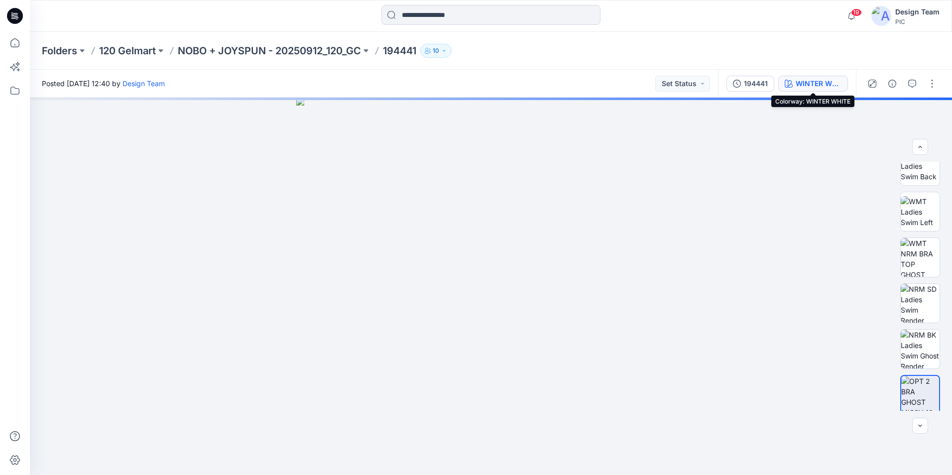
click at [812, 84] on div "WINTER WHITE" at bounding box center [819, 83] width 46 height 11
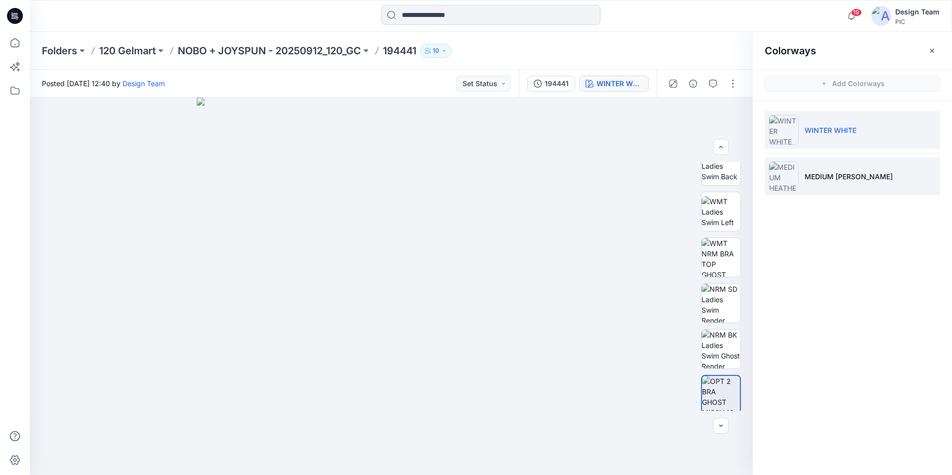
click at [833, 172] on p "MEDIUM [PERSON_NAME]" at bounding box center [849, 176] width 88 height 10
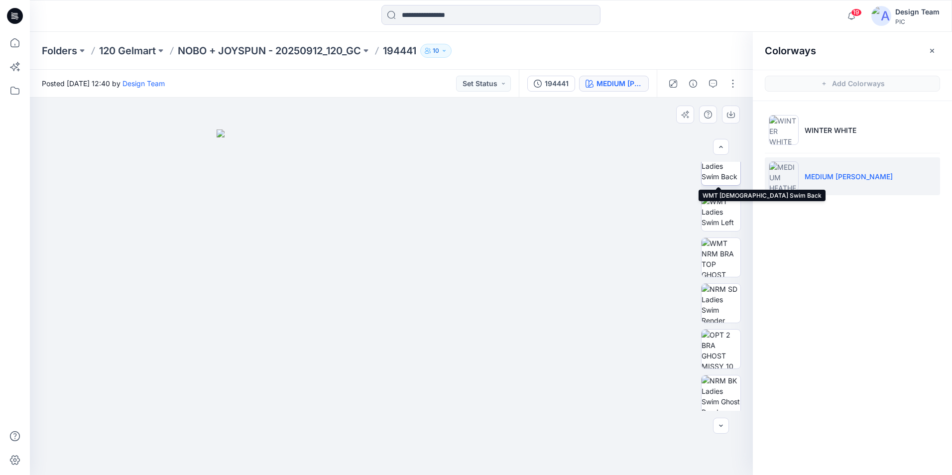
click at [716, 176] on img at bounding box center [721, 165] width 39 height 31
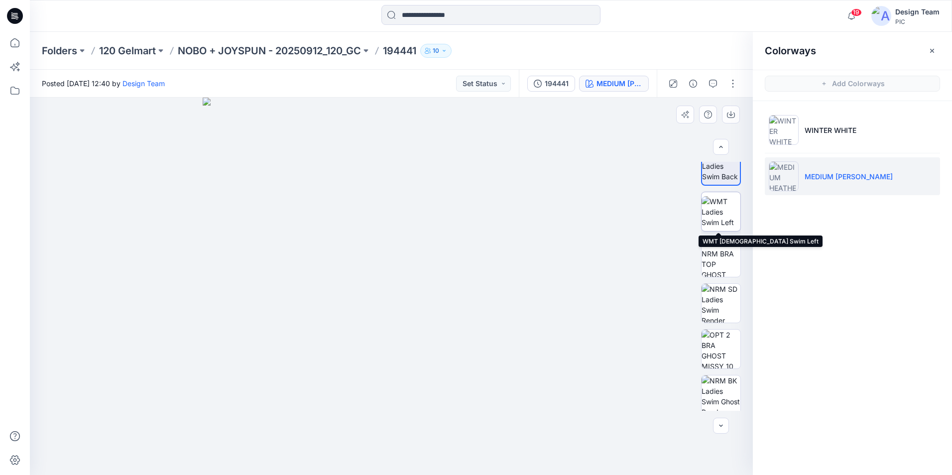
click at [709, 221] on img at bounding box center [721, 211] width 39 height 31
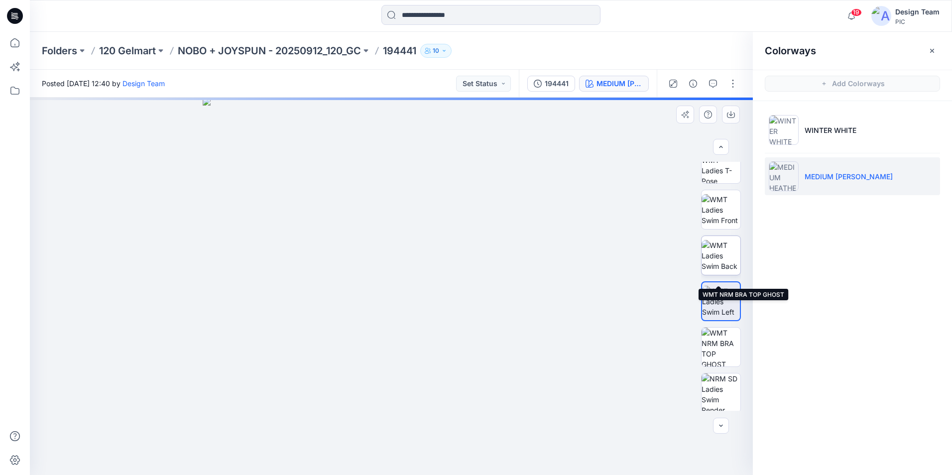
scroll to position [100, 0]
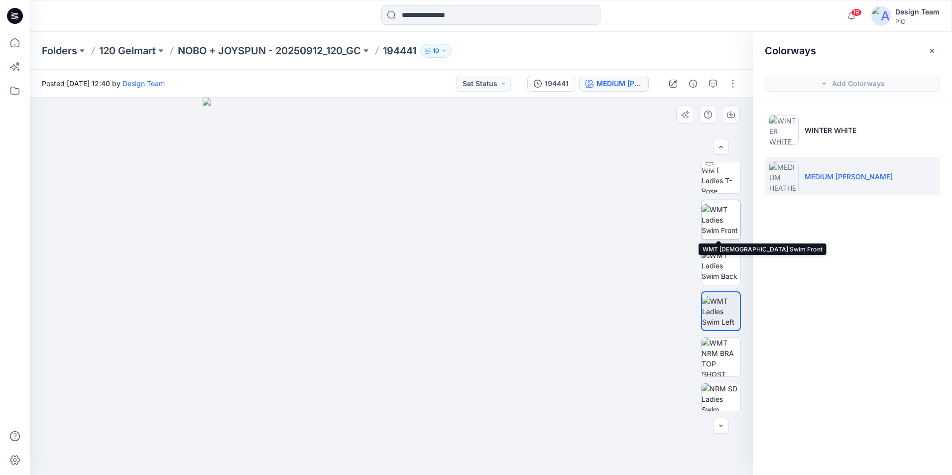
click at [717, 214] on img at bounding box center [721, 219] width 39 height 31
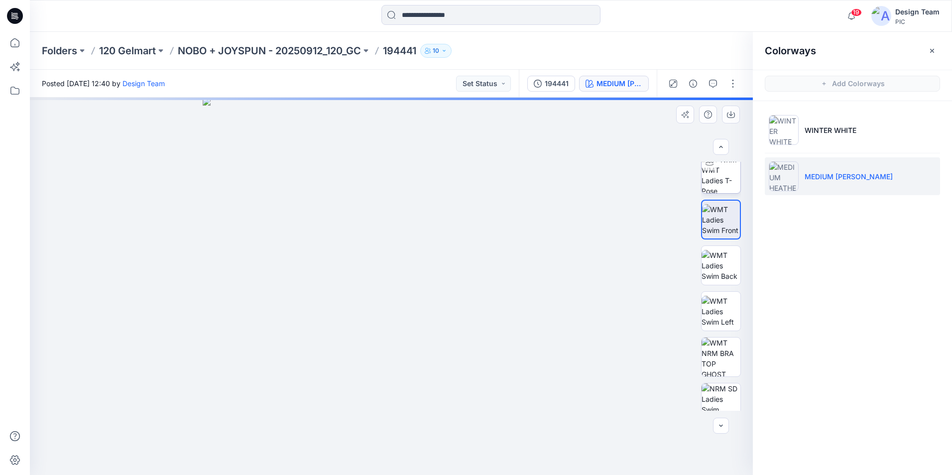
click at [714, 179] on img at bounding box center [721, 173] width 39 height 39
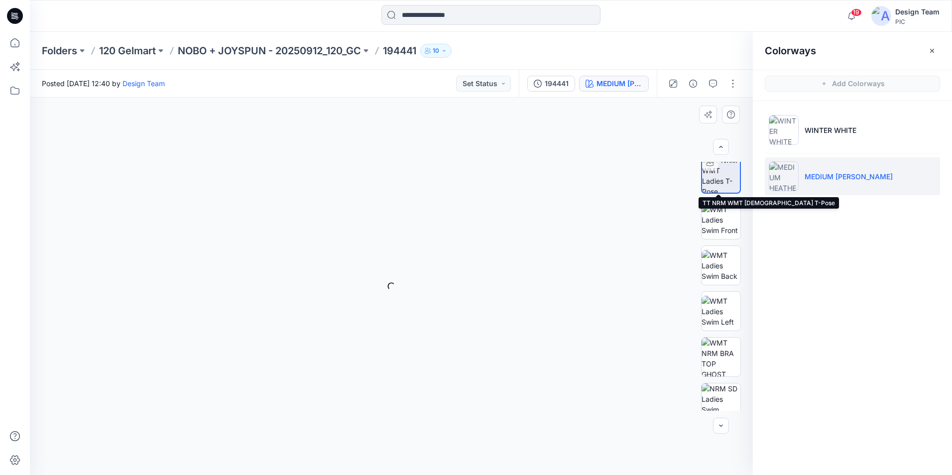
scroll to position [100, 0]
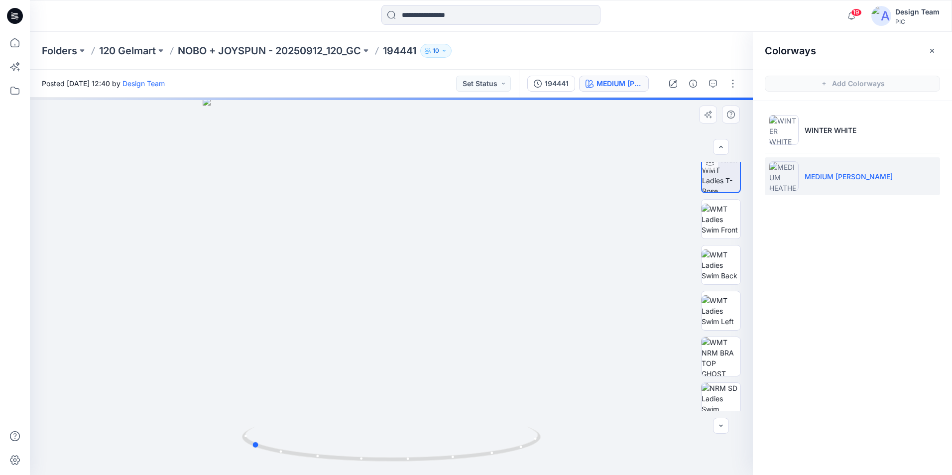
drag, startPoint x: 396, startPoint y: 456, endPoint x: 554, endPoint y: 427, distance: 161.0
click at [554, 427] on div at bounding box center [391, 286] width 723 height 377
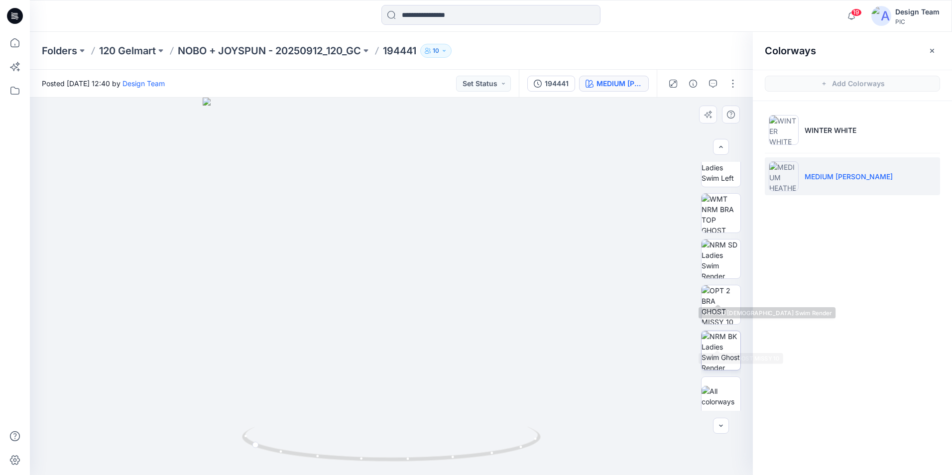
scroll to position [249, 0]
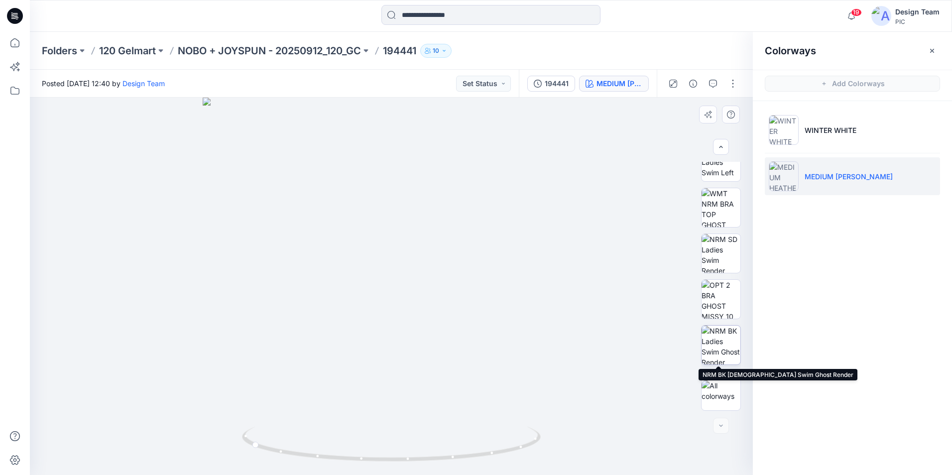
click at [717, 349] on img at bounding box center [721, 345] width 39 height 39
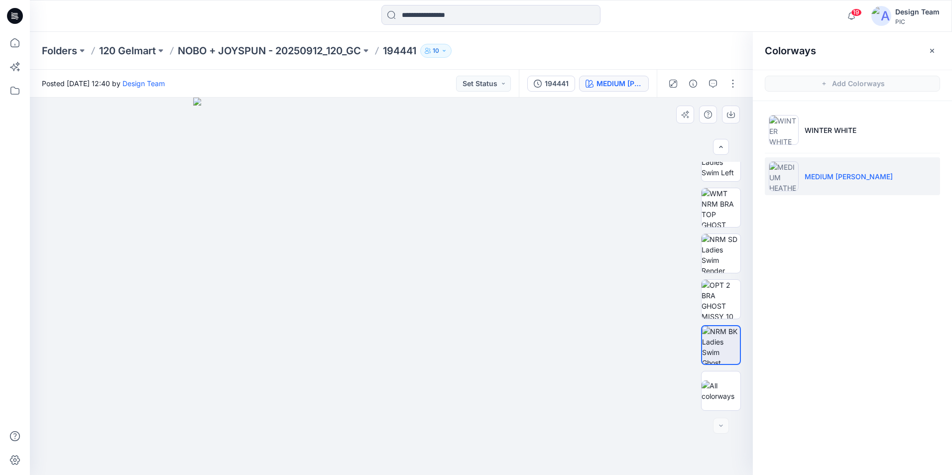
drag, startPoint x: 665, startPoint y: 344, endPoint x: 688, endPoint y: 330, distance: 27.1
click at [667, 343] on div at bounding box center [391, 286] width 723 height 377
